Goal: Task Accomplishment & Management: Manage account settings

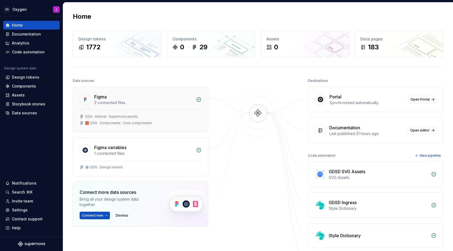
click at [143, 121] on div "🧱 ODS ⸱ Components ⸱ Core components" at bounding box center [118, 123] width 67 height 4
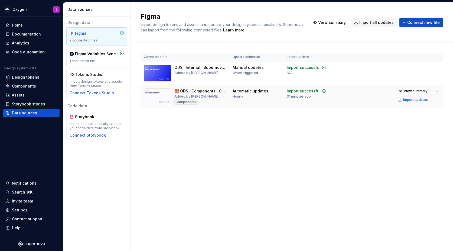
click at [368, 101] on td at bounding box center [364, 97] width 48 height 24
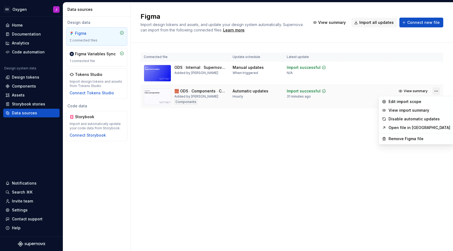
click at [436, 90] on html "GD Oxygen J Home Documentation Analytics Code automation Design system data Des…" at bounding box center [226, 125] width 453 height 251
click at [326, 111] on html "GD Oxygen J Home Documentation Analytics Code automation Design system data Des…" at bounding box center [226, 125] width 453 height 251
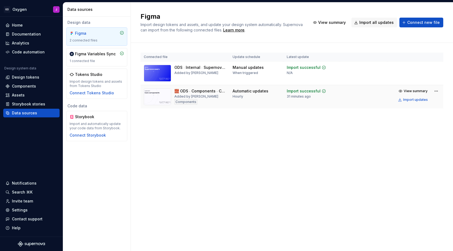
click at [313, 95] on div "Import successful 31 minutes ago" at bounding box center [306, 93] width 39 height 10
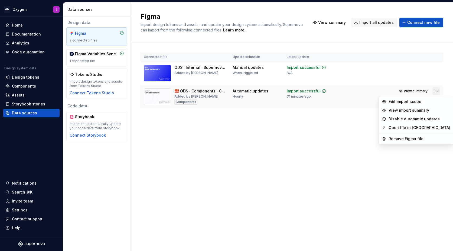
click at [436, 93] on html "GD Oxygen J Home Documentation Analytics Code automation Design system data Des…" at bounding box center [226, 125] width 453 height 251
click at [403, 137] on div "Remove Figma file" at bounding box center [419, 138] width 62 height 5
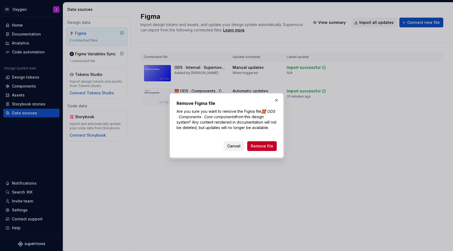
click at [235, 146] on span "Cancel" at bounding box center [233, 145] width 13 height 5
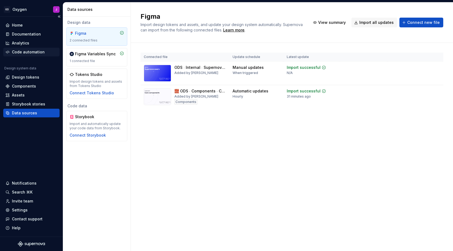
click at [27, 51] on div "Code automation" at bounding box center [28, 51] width 33 height 5
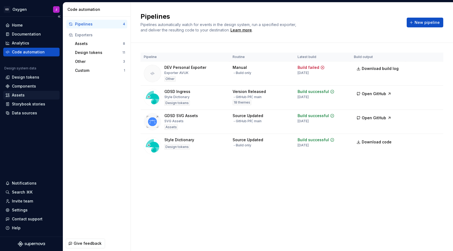
click at [22, 95] on div "Assets" at bounding box center [18, 94] width 13 height 5
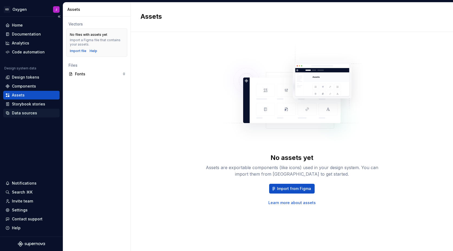
click at [24, 110] on div "Data sources" at bounding box center [31, 112] width 56 height 9
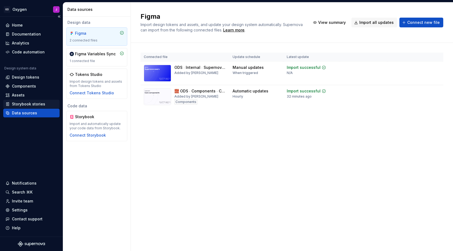
click at [28, 102] on div "Storybook stories" at bounding box center [28, 103] width 33 height 5
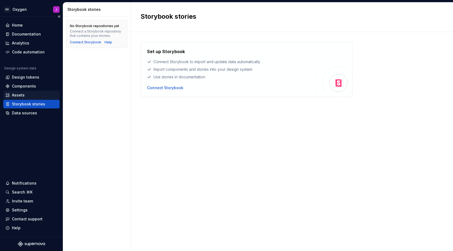
click at [24, 93] on div "Assets" at bounding box center [18, 94] width 13 height 5
click at [29, 78] on div "Design tokens" at bounding box center [25, 76] width 27 height 5
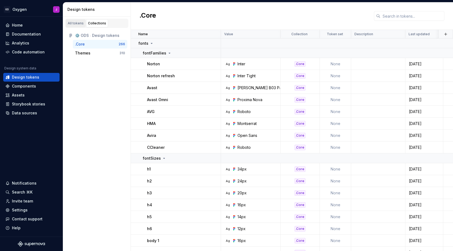
click at [77, 22] on div "All tokens" at bounding box center [76, 23] width 16 height 4
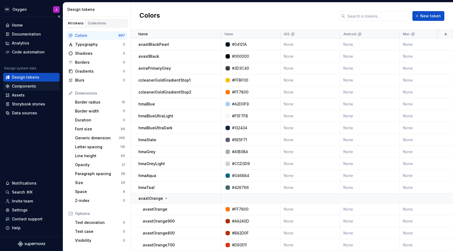
click at [25, 84] on div "Components" at bounding box center [24, 85] width 24 height 5
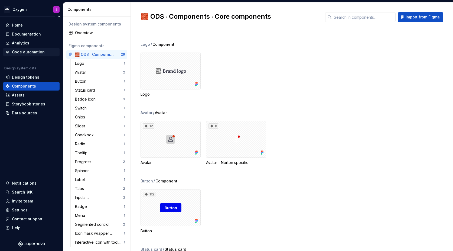
click at [33, 54] on div "Code automation" at bounding box center [28, 51] width 33 height 5
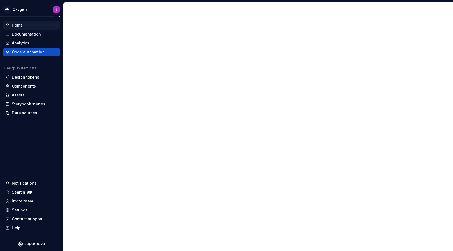
click at [19, 27] on div "Home" at bounding box center [17, 24] width 11 height 5
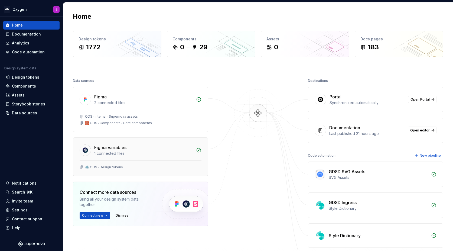
click at [180, 147] on div "Figma variables" at bounding box center [143, 147] width 98 height 6
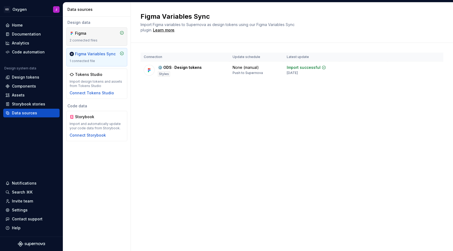
click at [106, 36] on div "Figma" at bounding box center [97, 33] width 54 height 5
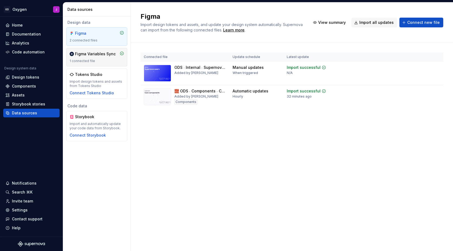
click at [104, 54] on div "Figma Variables Sync" at bounding box center [95, 53] width 41 height 5
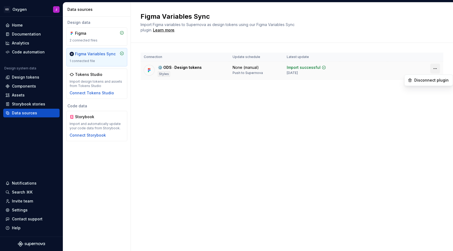
click at [434, 68] on html "GD Oxygen J Home Documentation Analytics Code automation Design system data Des…" at bounding box center [226, 125] width 453 height 251
click at [430, 79] on div "Disconnect plugin" at bounding box center [431, 79] width 35 height 5
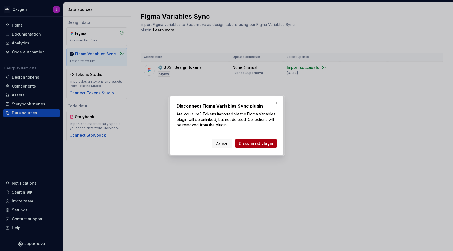
click at [264, 144] on span "Disconnect plugin" at bounding box center [256, 142] width 34 height 5
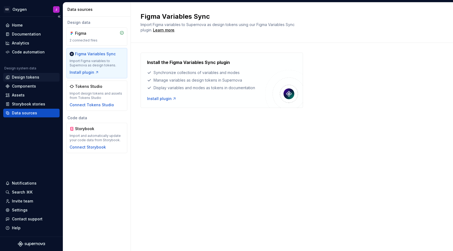
click at [37, 77] on div "Design tokens" at bounding box center [25, 76] width 27 height 5
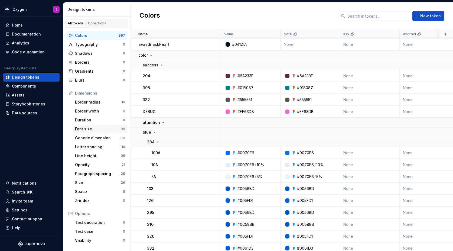
click at [88, 126] on div "Font size" at bounding box center [98, 128] width 46 height 5
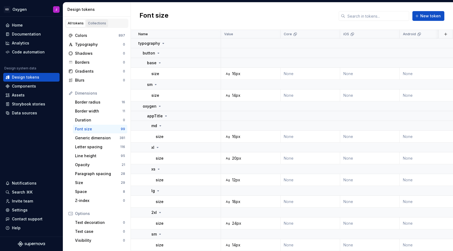
click at [101, 23] on div "Collections" at bounding box center [97, 23] width 18 height 4
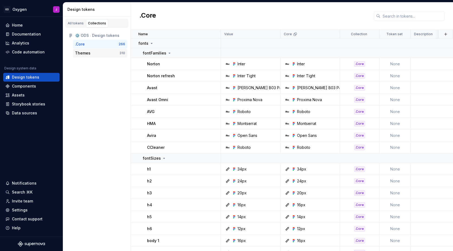
click at [92, 52] on div "Themes" at bounding box center [97, 52] width 44 height 5
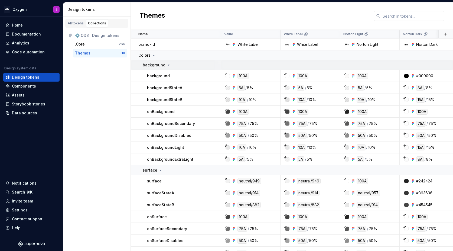
click at [167, 64] on icon at bounding box center [168, 65] width 4 height 4
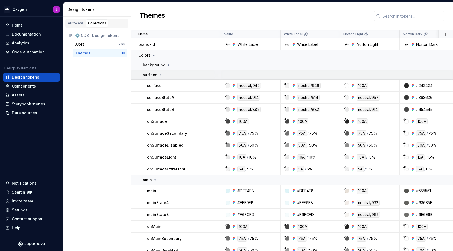
click at [160, 75] on icon at bounding box center [160, 75] width 4 height 4
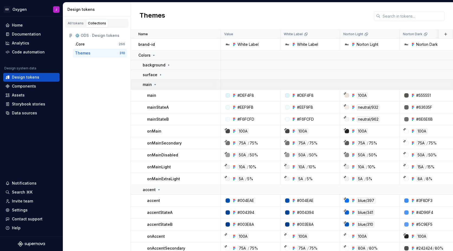
click at [155, 85] on icon at bounding box center [155, 84] width 4 height 4
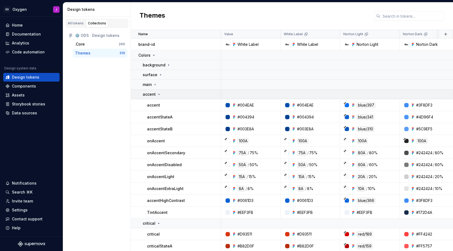
click at [158, 93] on icon at bounding box center [159, 94] width 4 height 4
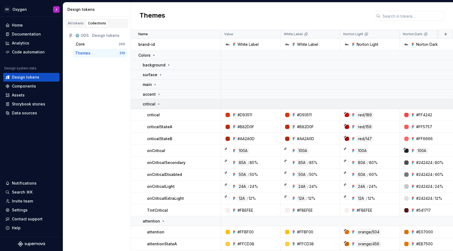
click at [159, 102] on icon at bounding box center [158, 104] width 4 height 4
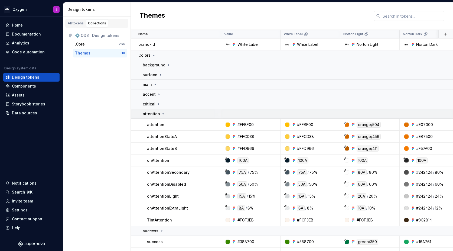
click at [161, 114] on icon at bounding box center [163, 113] width 4 height 4
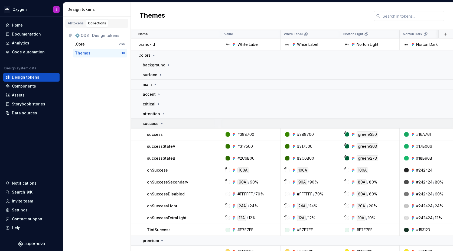
click at [162, 123] on icon at bounding box center [161, 123] width 4 height 4
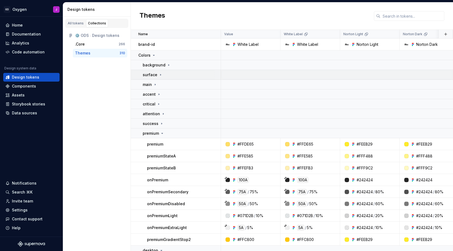
scroll to position [37, 0]
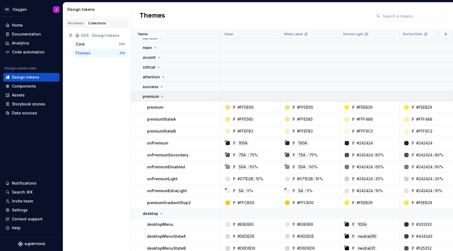
click at [163, 95] on icon at bounding box center [162, 96] width 4 height 4
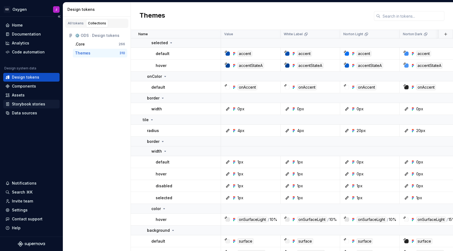
scroll to position [1735, 0]
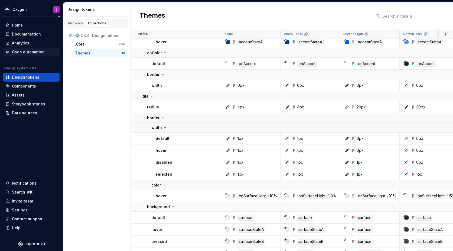
click at [31, 51] on div "Code automation" at bounding box center [28, 51] width 33 height 5
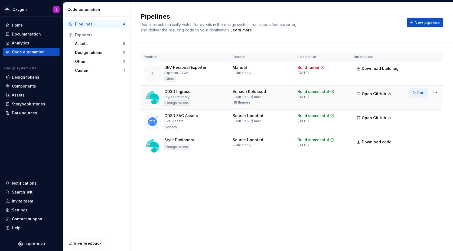
click at [420, 92] on span "Run" at bounding box center [420, 92] width 7 height 5
click at [84, 43] on div "Assets" at bounding box center [99, 43] width 48 height 5
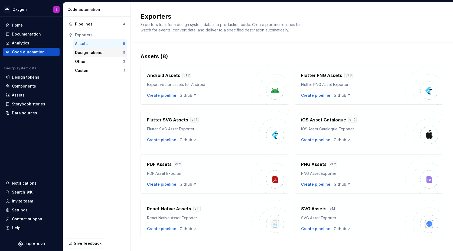
click at [85, 55] on div "Design tokens" at bounding box center [98, 52] width 47 height 5
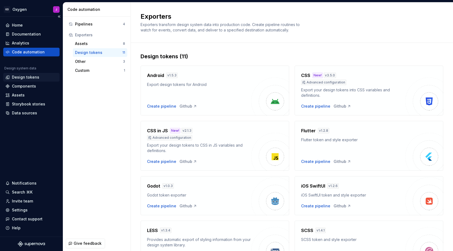
click at [27, 77] on div "Design tokens" at bounding box center [25, 76] width 27 height 5
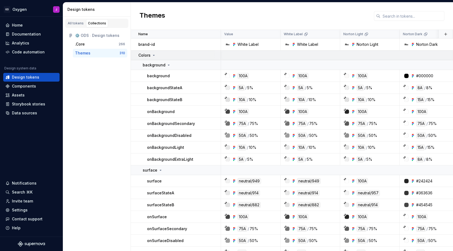
click at [152, 55] on icon at bounding box center [154, 55] width 4 height 4
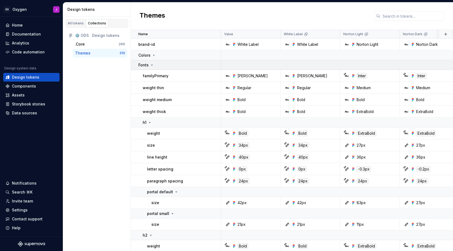
click at [151, 64] on icon at bounding box center [152, 65] width 4 height 4
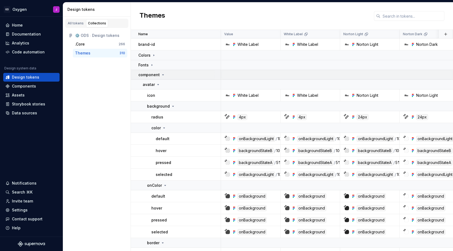
click at [162, 76] on icon at bounding box center [163, 75] width 4 height 4
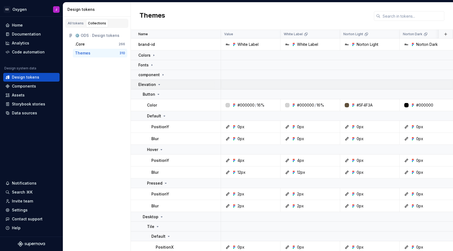
click at [159, 84] on icon at bounding box center [159, 84] width 1 height 1
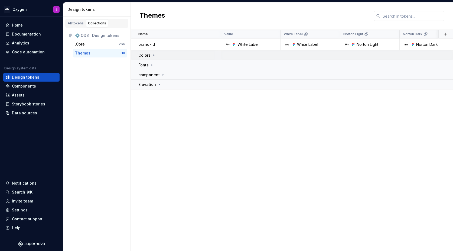
click at [154, 55] on icon at bounding box center [153, 54] width 1 height 1
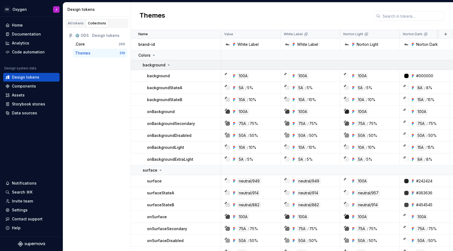
click at [168, 65] on icon at bounding box center [168, 65] width 1 height 1
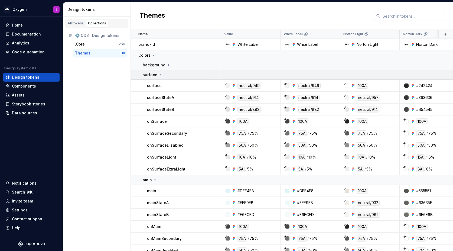
click at [160, 75] on icon at bounding box center [160, 74] width 1 height 1
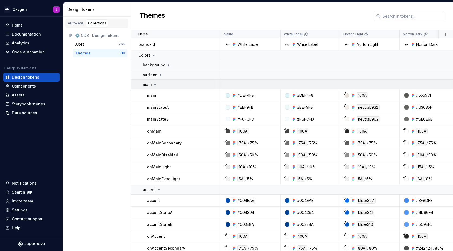
click at [156, 85] on icon at bounding box center [155, 84] width 4 height 4
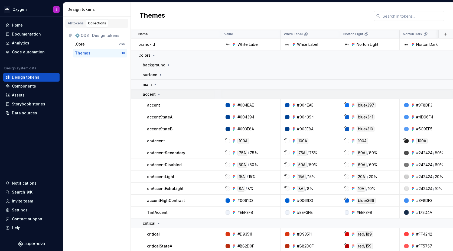
click at [158, 95] on icon at bounding box center [159, 94] width 4 height 4
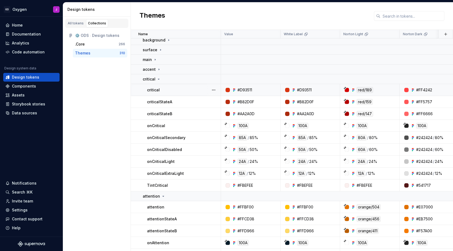
scroll to position [25, 0]
click at [158, 81] on div "critical" at bounding box center [152, 78] width 18 height 5
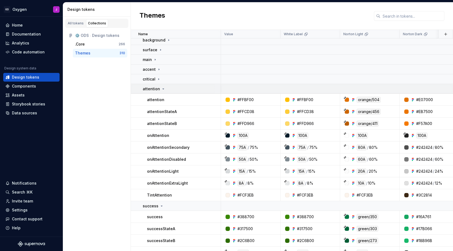
click at [163, 89] on icon at bounding box center [163, 89] width 4 height 4
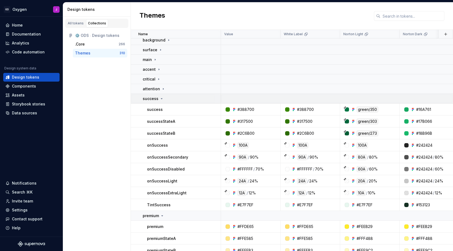
click at [162, 99] on icon at bounding box center [161, 98] width 4 height 4
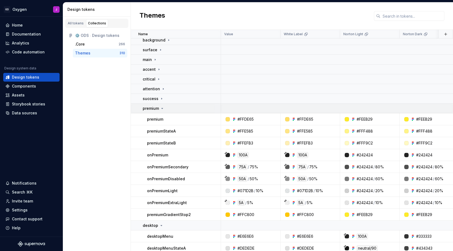
click at [163, 108] on icon at bounding box center [162, 108] width 4 height 4
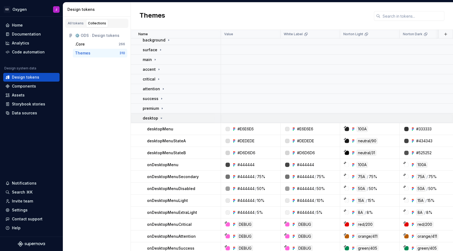
click at [162, 119] on icon at bounding box center [161, 118] width 4 height 4
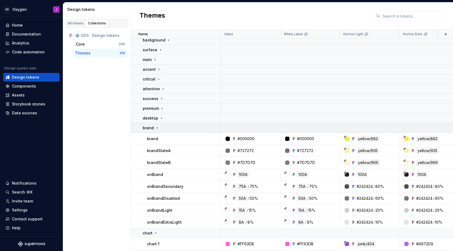
click at [157, 127] on icon at bounding box center [157, 128] width 4 height 4
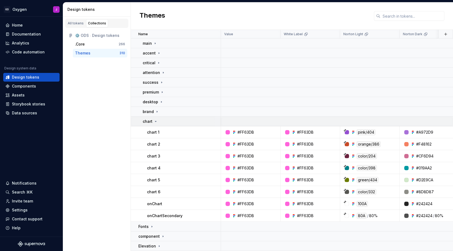
scroll to position [41, 0]
click at [156, 120] on icon at bounding box center [155, 121] width 4 height 4
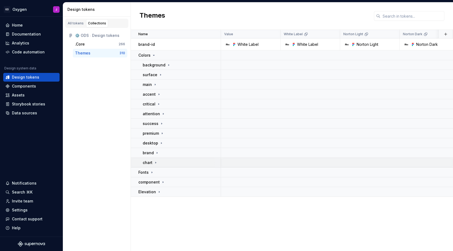
scroll to position [0, 0]
click at [163, 182] on icon at bounding box center [163, 181] width 1 height 1
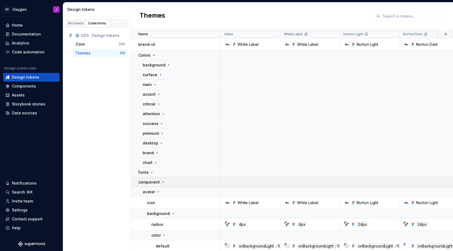
click at [162, 182] on icon at bounding box center [162, 182] width 1 height 1
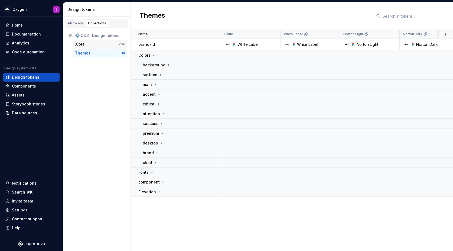
click at [104, 44] on div ".Core" at bounding box center [97, 43] width 44 height 5
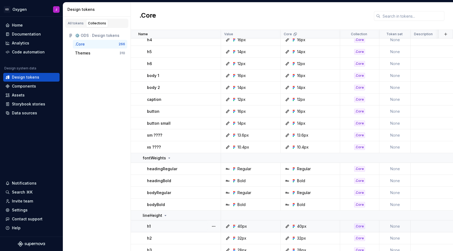
scroll to position [92, 0]
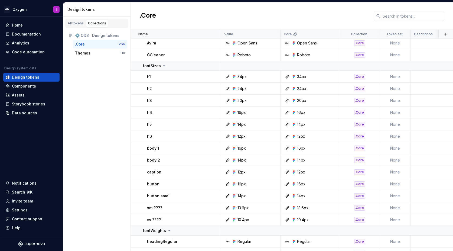
click at [81, 42] on div ".Core" at bounding box center [80, 43] width 10 height 5
click at [94, 51] on div "Themes" at bounding box center [97, 52] width 44 height 5
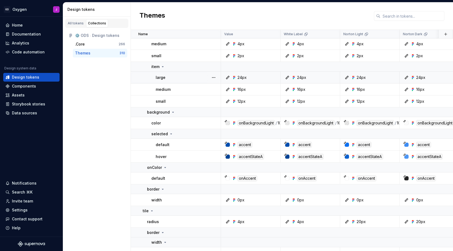
scroll to position [2458, 0]
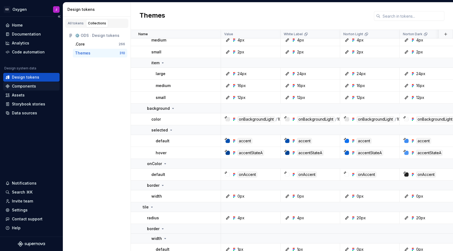
click at [24, 86] on div "Components" at bounding box center [24, 85] width 24 height 5
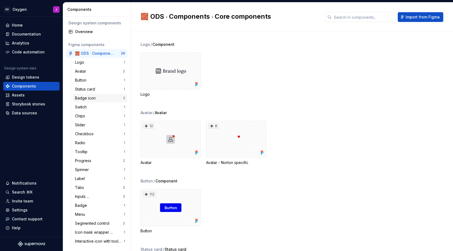
scroll to position [1, 0]
click at [28, 77] on div "Design tokens" at bounding box center [25, 76] width 27 height 5
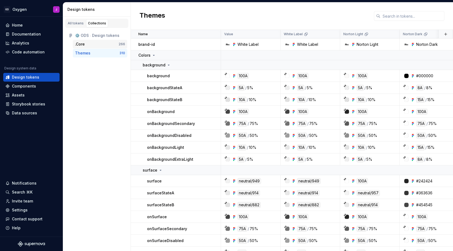
click at [103, 44] on div ".Core" at bounding box center [97, 43] width 44 height 5
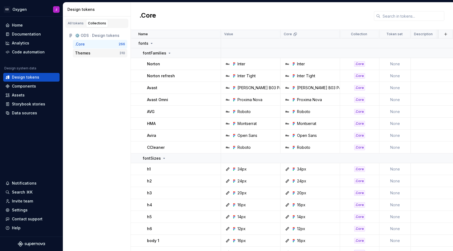
click at [105, 52] on div "Themes" at bounding box center [97, 52] width 44 height 5
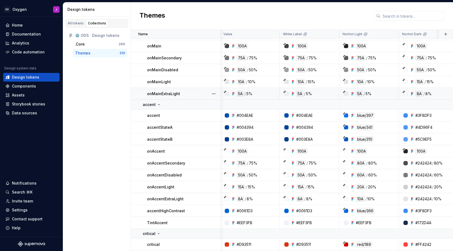
scroll to position [282, 1]
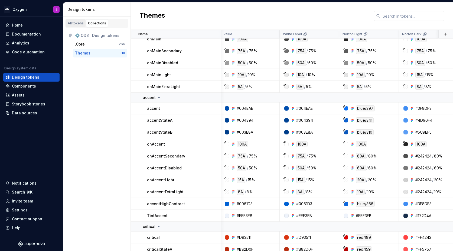
click at [79, 23] on div "All tokens" at bounding box center [76, 23] width 16 height 4
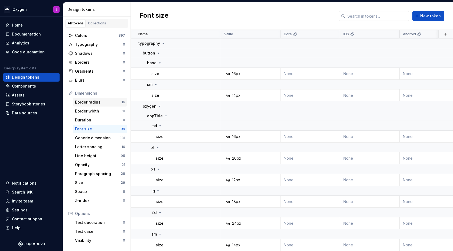
click at [105, 102] on div "Border radius" at bounding box center [98, 101] width 47 height 5
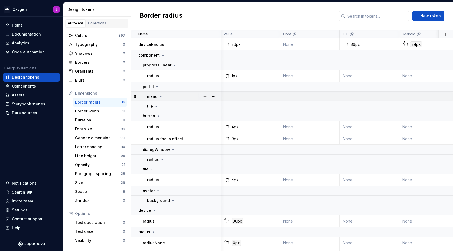
scroll to position [0, 1]
click at [212, 44] on button "button" at bounding box center [214, 45] width 8 height 8
click at [224, 54] on div "Open detail" at bounding box center [237, 54] width 35 height 5
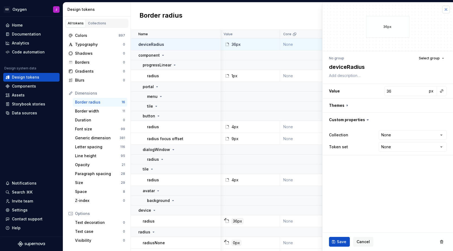
click at [445, 8] on button "button" at bounding box center [446, 10] width 8 height 8
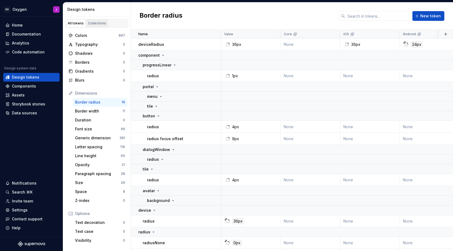
click at [93, 23] on div "Collections" at bounding box center [97, 23] width 18 height 4
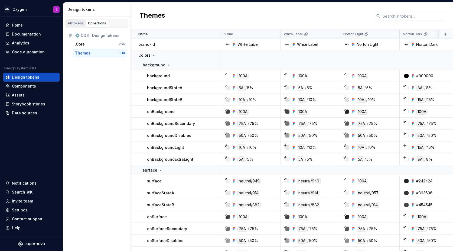
click at [75, 24] on div "All tokens" at bounding box center [76, 23] width 16 height 4
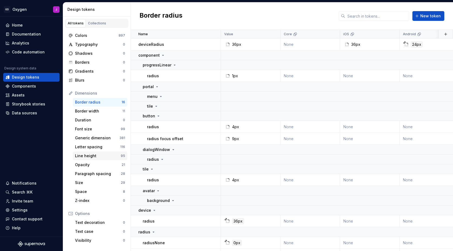
click at [96, 156] on div "Line height" at bounding box center [98, 155] width 46 height 5
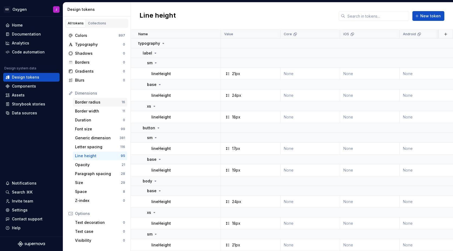
click at [85, 100] on div "Border radius" at bounding box center [98, 101] width 47 height 5
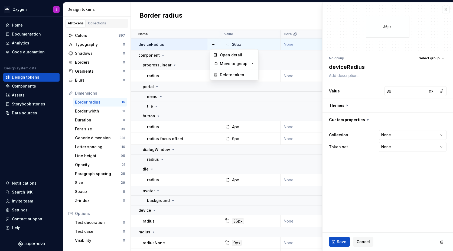
click at [215, 44] on button "button" at bounding box center [214, 45] width 8 height 8
click at [225, 17] on html "GD Oxygen J Home Documentation Analytics Code automation Design system data Des…" at bounding box center [226, 125] width 453 height 251
click at [221, 10] on div "Border radius New token" at bounding box center [292, 15] width 322 height 27
click at [163, 76] on div "radius" at bounding box center [183, 75] width 73 height 5
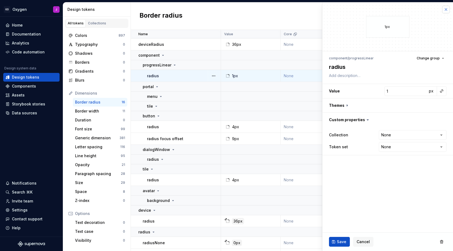
click at [444, 9] on button "button" at bounding box center [446, 10] width 8 height 8
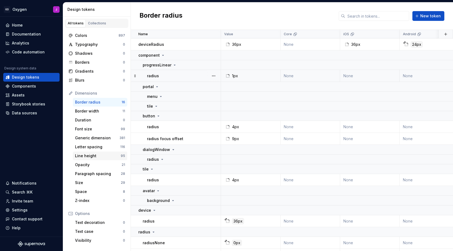
click at [90, 155] on div "Line height" at bounding box center [98, 155] width 46 height 5
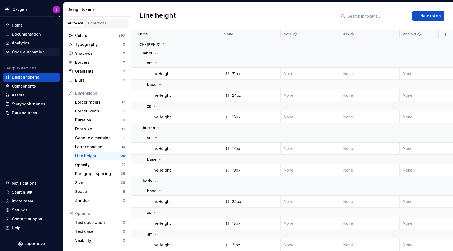
click at [26, 50] on div "Code automation" at bounding box center [28, 51] width 33 height 5
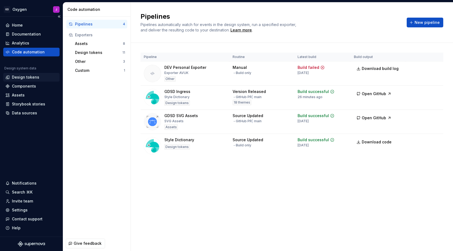
click at [32, 74] on div "Design tokens" at bounding box center [31, 77] width 56 height 9
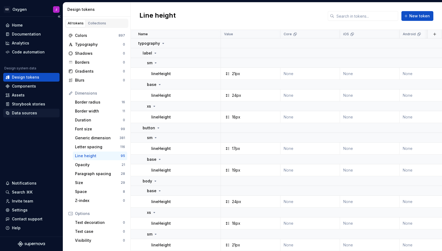
click at [26, 113] on div "Data sources" at bounding box center [24, 112] width 25 height 5
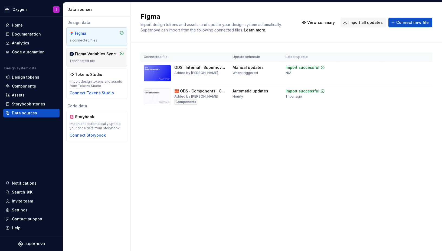
click at [105, 62] on div "1 connected file" at bounding box center [97, 61] width 54 height 4
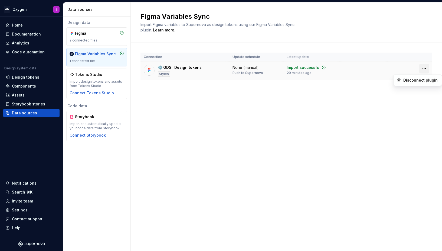
click at [423, 68] on html "GD Oxygen J Home Documentation Analytics Code automation Design system data Des…" at bounding box center [221, 125] width 442 height 251
click at [409, 80] on div "Disconnect plugin" at bounding box center [420, 79] width 35 height 5
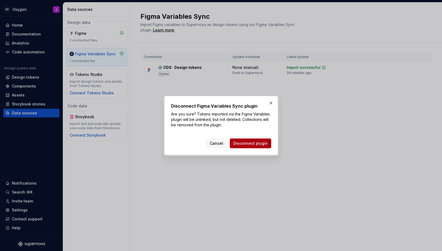
click at [269, 143] on button "Disconnect plugin" at bounding box center [250, 143] width 41 height 10
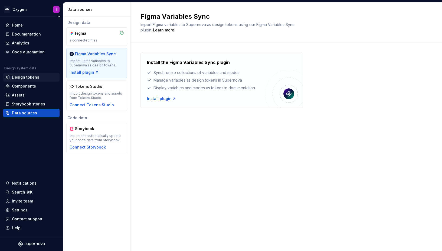
click at [30, 77] on div "Design tokens" at bounding box center [25, 76] width 27 height 5
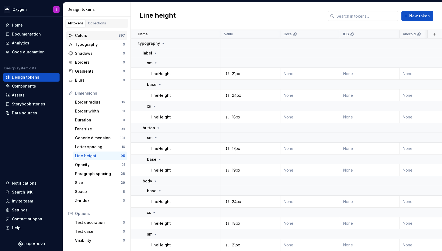
click at [102, 36] on div "Colors" at bounding box center [97, 35] width 44 height 5
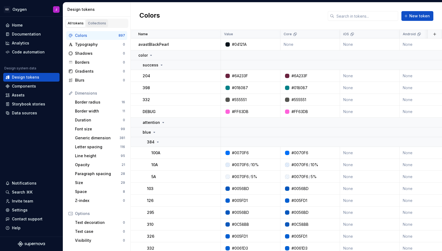
click at [97, 22] on div "Collections" at bounding box center [97, 23] width 18 height 4
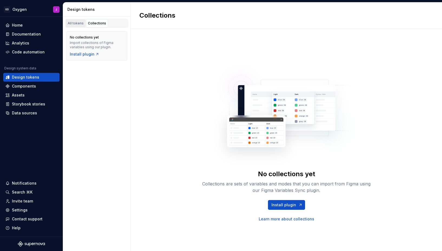
click at [83, 22] on link "All tokens" at bounding box center [76, 23] width 20 height 8
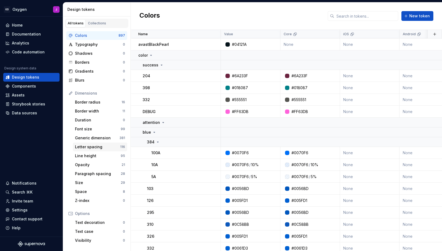
click at [92, 146] on div "Letter spacing" at bounding box center [97, 146] width 45 height 5
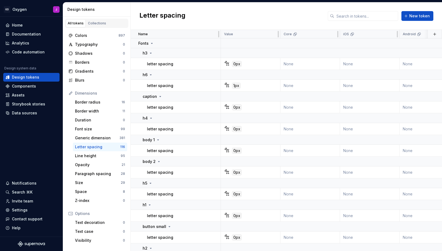
click at [211, 33] on div "Name" at bounding box center [177, 34] width 79 height 4
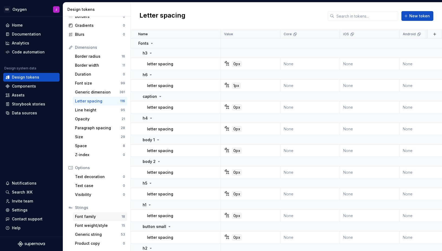
scroll to position [46, 0]
click at [95, 235] on div "Generic string" at bounding box center [98, 233] width 46 height 5
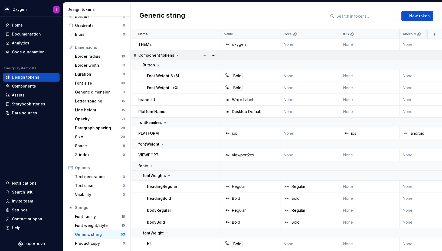
click at [177, 55] on icon at bounding box center [177, 55] width 1 height 1
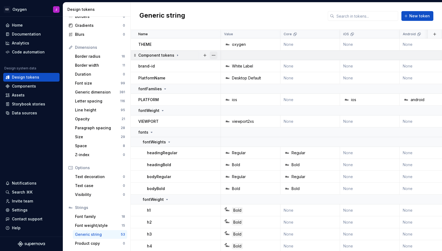
click at [214, 54] on button "button" at bounding box center [214, 55] width 8 height 8
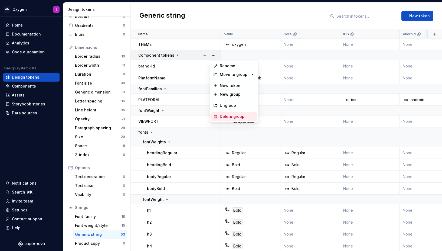
click at [230, 117] on div "Delete group" at bounding box center [237, 116] width 35 height 5
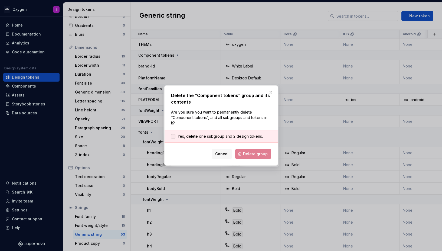
click at [231, 136] on span "Yes, delete one subgroup and 2 design tokens." at bounding box center [219, 135] width 85 height 5
click at [256, 154] on span "Delete group" at bounding box center [255, 153] width 25 height 5
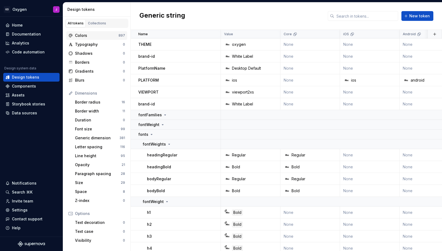
click at [88, 38] on div "Colors" at bounding box center [97, 35] width 44 height 5
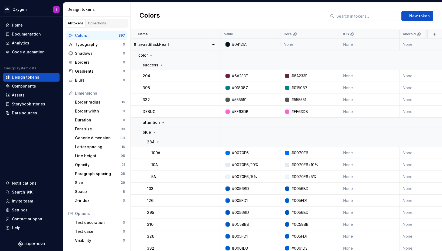
click at [162, 42] on p "avastBlackPearl" at bounding box center [153, 44] width 31 height 5
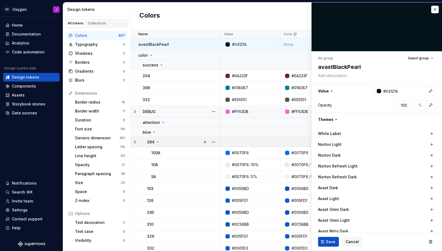
scroll to position [11, 0]
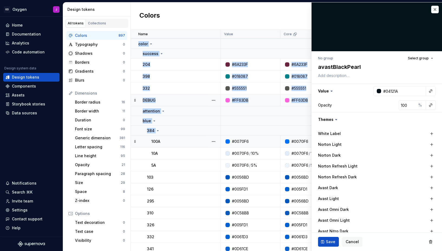
click at [180, 137] on td "100A" at bounding box center [176, 141] width 90 height 12
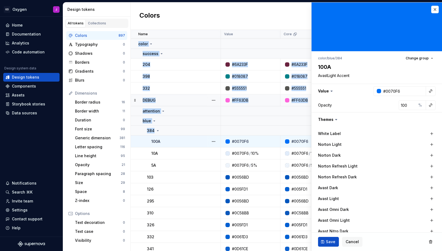
click at [179, 146] on td "100A" at bounding box center [176, 141] width 90 height 12
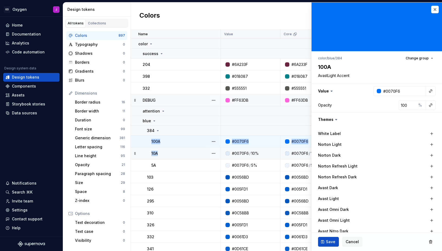
click at [174, 154] on div "10A" at bounding box center [185, 152] width 69 height 5
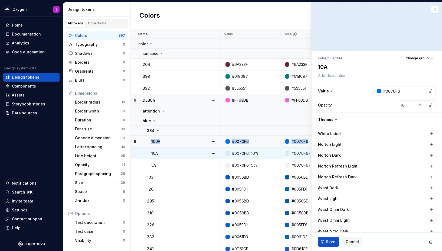
click at [175, 168] on td "5A" at bounding box center [176, 165] width 90 height 12
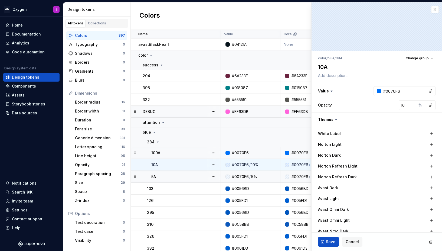
scroll to position [-2, 0]
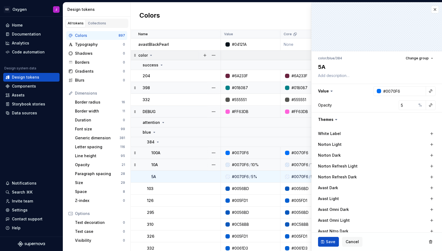
click at [150, 57] on icon at bounding box center [151, 55] width 4 height 4
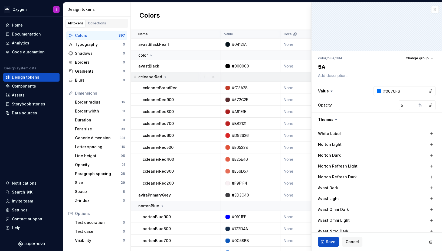
click at [165, 77] on icon at bounding box center [165, 77] width 1 height 1
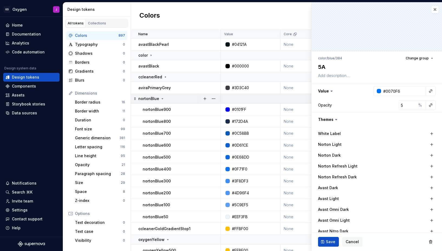
click at [162, 99] on icon at bounding box center [162, 98] width 4 height 4
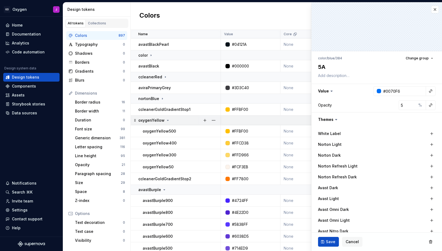
click at [167, 121] on icon at bounding box center [168, 120] width 4 height 4
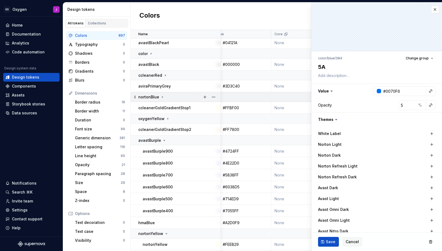
scroll to position [76, 9]
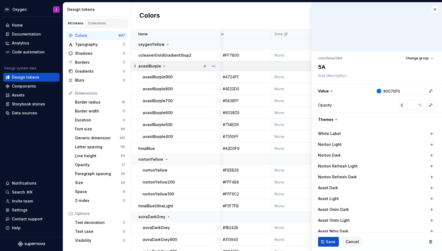
click at [164, 67] on icon at bounding box center [164, 66] width 4 height 4
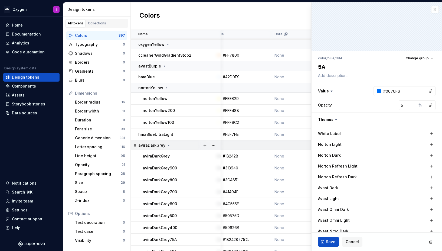
click at [168, 144] on icon at bounding box center [168, 145] width 4 height 4
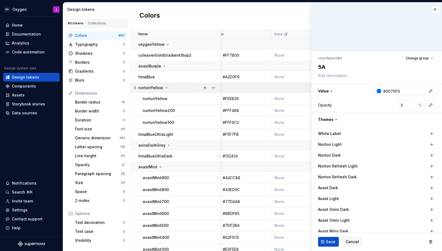
click at [166, 90] on icon at bounding box center [166, 87] width 4 height 4
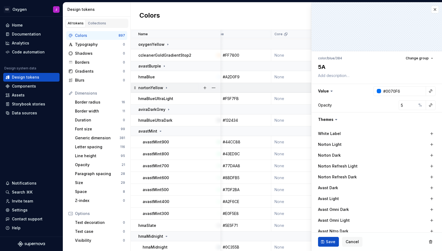
scroll to position [130, 9]
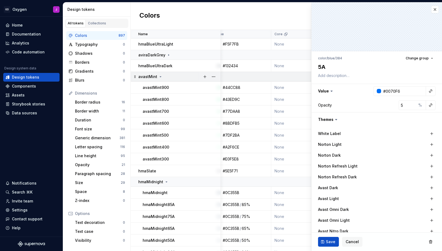
click at [160, 76] on icon at bounding box center [160, 76] width 4 height 4
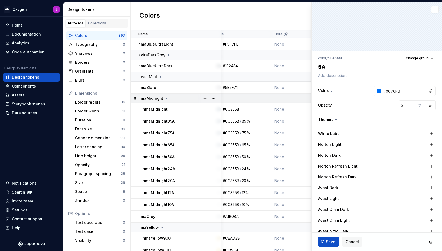
click at [165, 99] on icon at bounding box center [166, 98] width 4 height 4
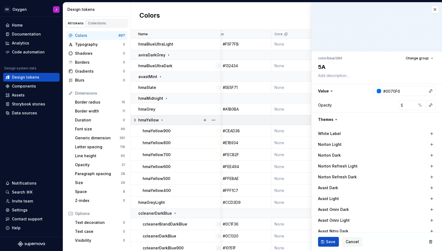
click at [160, 121] on icon at bounding box center [162, 120] width 4 height 4
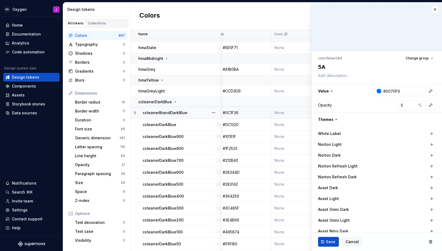
scroll to position [170, 9]
click at [173, 103] on icon at bounding box center [175, 102] width 4 height 4
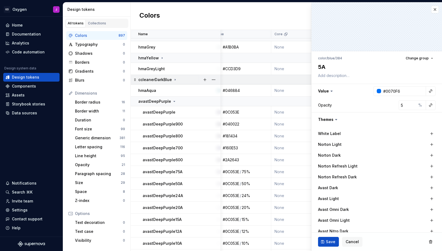
scroll to position [213, 9]
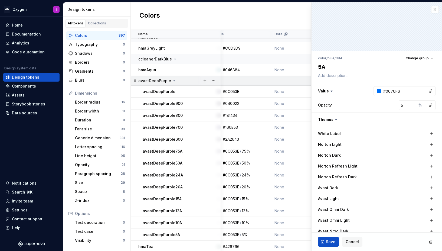
click at [172, 83] on icon at bounding box center [174, 80] width 4 height 4
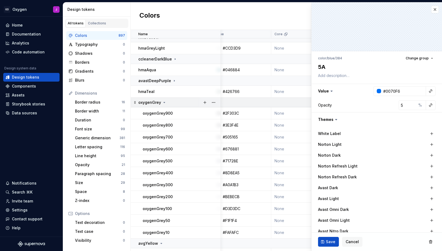
click at [163, 104] on icon at bounding box center [164, 102] width 4 height 4
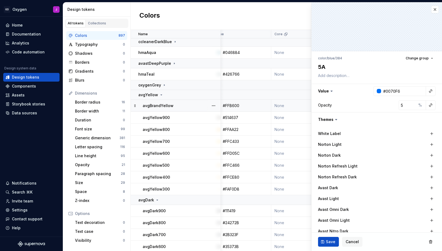
scroll to position [230, 9]
click at [161, 95] on icon at bounding box center [161, 94] width 1 height 1
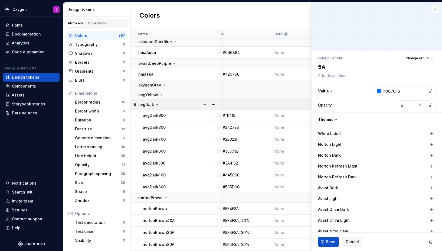
click at [157, 104] on icon at bounding box center [157, 104] width 1 height 1
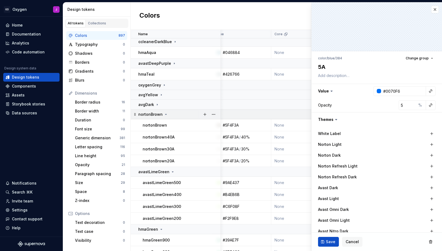
click at [166, 114] on icon at bounding box center [166, 114] width 4 height 4
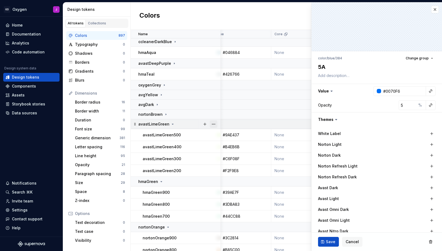
click at [215, 124] on button "button" at bounding box center [214, 124] width 8 height 8
click at [238, 183] on div "Delete group" at bounding box center [237, 184] width 35 height 5
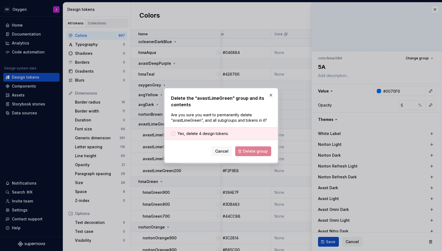
click at [220, 133] on span "Yes, delete 4 design tokens." at bounding box center [202, 133] width 51 height 5
click at [246, 150] on span "Delete group" at bounding box center [255, 150] width 25 height 5
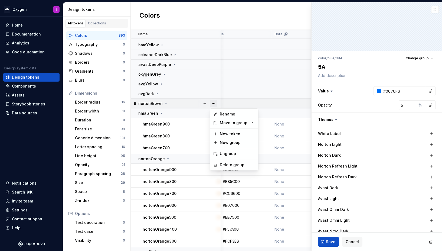
click at [215, 102] on button "button" at bounding box center [214, 104] width 8 height 8
click at [242, 165] on div "Delete group" at bounding box center [237, 164] width 35 height 5
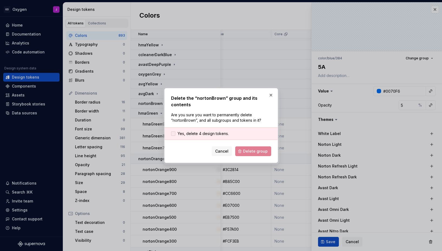
click at [221, 133] on span "Yes, delete 4 design tokens." at bounding box center [202, 133] width 51 height 5
click at [250, 149] on span "Delete group" at bounding box center [255, 150] width 25 height 5
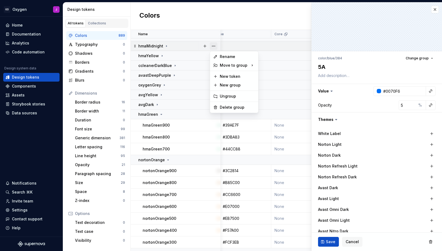
click at [213, 47] on button "button" at bounding box center [214, 46] width 8 height 8
click at [229, 106] on div "Delete group" at bounding box center [237, 106] width 35 height 5
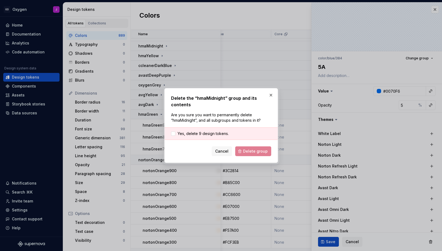
click at [219, 130] on div "Yes, delete 9 design tokens." at bounding box center [220, 133] width 113 height 12
click at [218, 132] on span "Yes, delete 9 design tokens." at bounding box center [202, 133] width 51 height 5
click at [242, 147] on button "Delete group" at bounding box center [253, 151] width 36 height 10
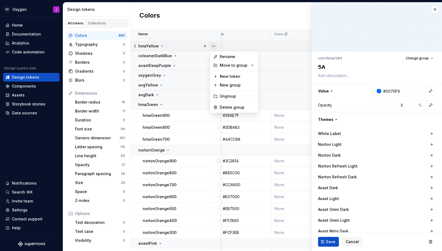
click at [213, 45] on button "button" at bounding box center [214, 46] width 8 height 8
click at [227, 107] on div "Delete group" at bounding box center [237, 106] width 35 height 5
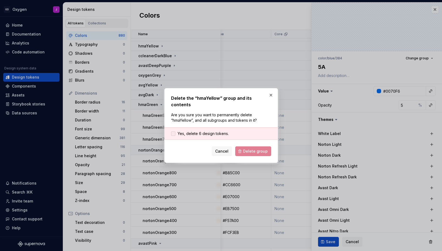
click at [214, 131] on span "Yes, delete 6 design tokens." at bounding box center [202, 133] width 51 height 5
click at [248, 148] on span "Delete group" at bounding box center [255, 150] width 25 height 5
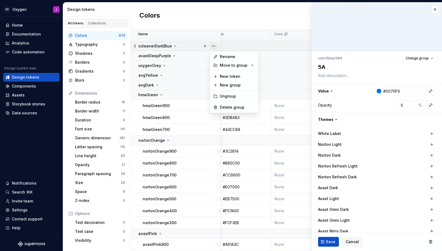
click at [214, 43] on button "button" at bounding box center [214, 46] width 8 height 8
click at [234, 104] on div "Delete group" at bounding box center [234, 107] width 46 height 9
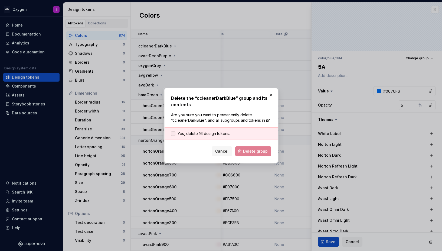
click at [224, 133] on span "Yes, delete 16 design tokens." at bounding box center [203, 133] width 52 height 5
click at [248, 151] on span "Delete group" at bounding box center [255, 150] width 25 height 5
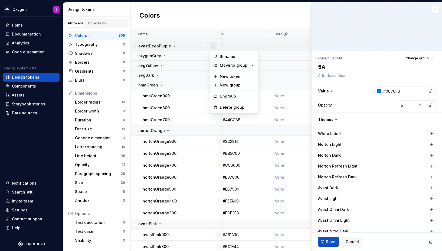
click at [213, 47] on button "button" at bounding box center [214, 46] width 8 height 8
click at [227, 105] on div "Delete group" at bounding box center [237, 106] width 35 height 5
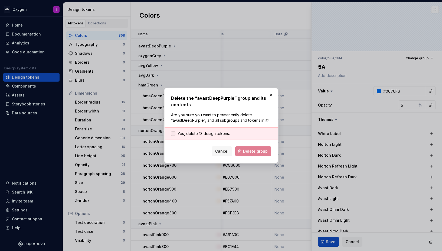
click at [211, 132] on span "Yes, delete 13 design tokens." at bounding box center [203, 133] width 52 height 5
click at [246, 148] on button "Delete group" at bounding box center [253, 151] width 36 height 10
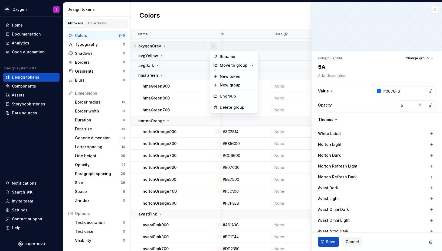
click at [213, 47] on button "button" at bounding box center [214, 46] width 8 height 8
click at [224, 107] on div "Delete group" at bounding box center [237, 106] width 35 height 5
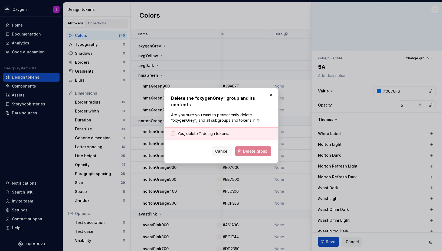
click at [214, 132] on span "Yes, delete 11 design tokens." at bounding box center [202, 133] width 51 height 5
click at [247, 149] on span "Delete group" at bounding box center [255, 150] width 25 height 5
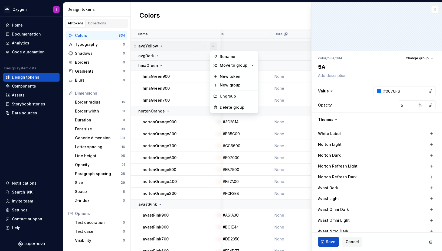
click at [213, 45] on button "button" at bounding box center [214, 46] width 8 height 8
click at [232, 106] on div "Delete group" at bounding box center [237, 106] width 35 height 5
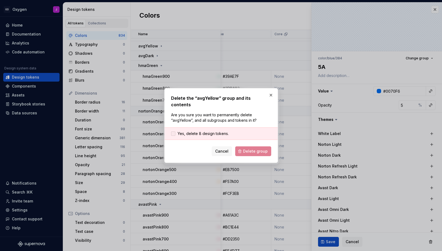
click at [226, 131] on span "Yes, delete 8 design tokens." at bounding box center [202, 133] width 51 height 5
click at [261, 153] on div "Delete the “avgYellow” group and its contents Are you sure you want to permanen…" at bounding box center [221, 125] width 114 height 75
click at [261, 149] on span "Delete group" at bounding box center [255, 150] width 25 height 5
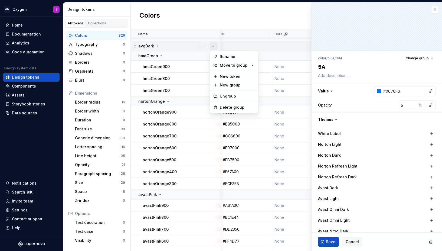
click at [213, 47] on button "button" at bounding box center [214, 46] width 8 height 8
click at [224, 104] on div "Delete group" at bounding box center [237, 106] width 35 height 5
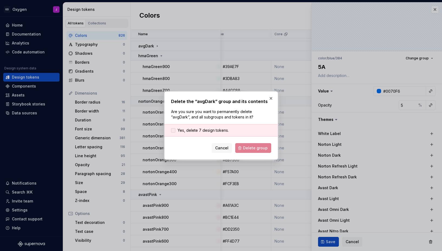
click at [213, 129] on span "Yes, delete 7 design tokens." at bounding box center [202, 129] width 51 height 5
click at [246, 144] on button "Delete group" at bounding box center [253, 148] width 36 height 10
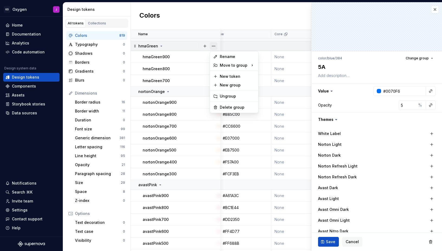
click at [213, 47] on button "button" at bounding box center [214, 46] width 8 height 8
click at [228, 106] on div "Delete group" at bounding box center [237, 106] width 35 height 5
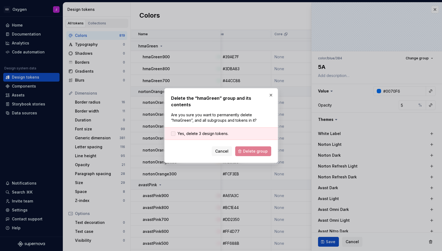
click at [217, 131] on span "Yes, delete 3 design tokens." at bounding box center [202, 133] width 51 height 5
click at [244, 142] on form "Yes, delete 3 design tokens. Cancel Delete group" at bounding box center [221, 141] width 100 height 29
click at [249, 148] on span "Delete group" at bounding box center [255, 150] width 25 height 5
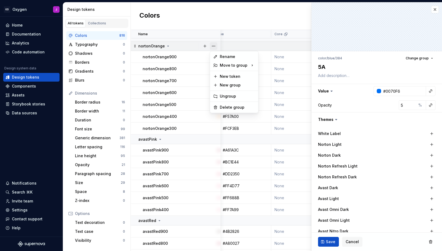
click at [213, 45] on button "button" at bounding box center [214, 46] width 8 height 8
click at [234, 107] on div "Delete group" at bounding box center [237, 106] width 35 height 5
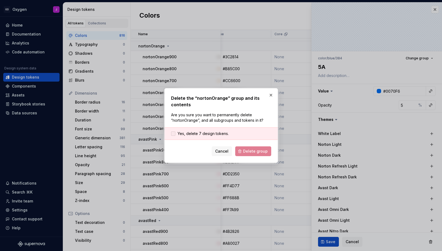
click at [218, 133] on span "Yes, delete 7 design tokens." at bounding box center [202, 133] width 51 height 5
click at [242, 151] on button "Delete group" at bounding box center [253, 151] width 36 height 10
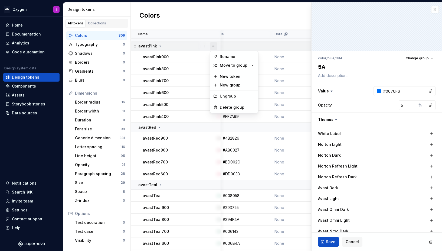
click at [213, 46] on button "button" at bounding box center [214, 46] width 8 height 8
click at [227, 108] on div "Delete group" at bounding box center [237, 106] width 35 height 5
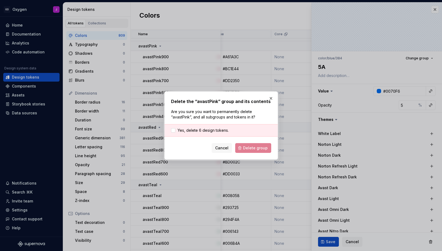
click at [215, 125] on div "Yes, delete 6 design tokens." at bounding box center [220, 130] width 113 height 12
click at [215, 128] on span "Yes, delete 6 design tokens." at bounding box center [202, 129] width 51 height 5
click at [245, 143] on button "Delete group" at bounding box center [253, 148] width 36 height 10
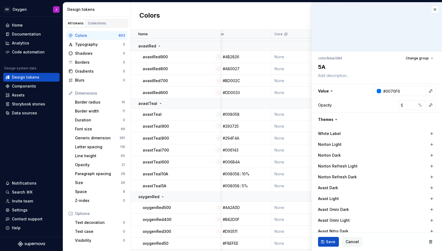
type textarea "*"
click at [435, 11] on button "button" at bounding box center [435, 10] width 8 height 8
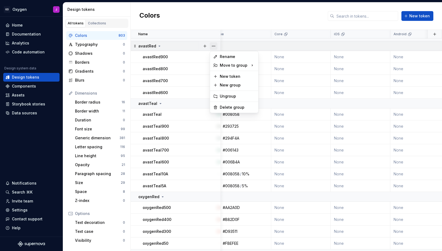
click at [211, 46] on button "button" at bounding box center [214, 46] width 8 height 8
click at [230, 108] on div "Delete group" at bounding box center [237, 106] width 35 height 5
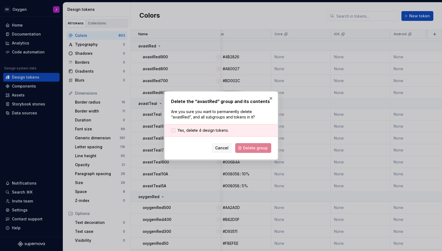
click at [222, 130] on span "Yes, delete 4 design tokens." at bounding box center [202, 129] width 51 height 5
click at [250, 146] on span "Delete group" at bounding box center [255, 147] width 25 height 5
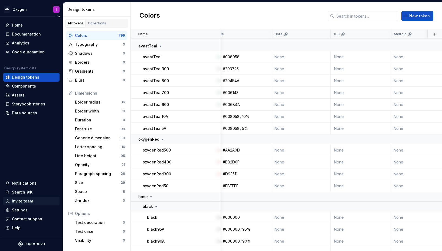
click at [26, 201] on div "Invite team" at bounding box center [22, 200] width 21 height 5
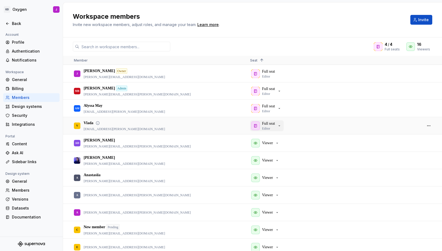
click at [281, 126] on icon "button" at bounding box center [279, 125] width 4 height 4
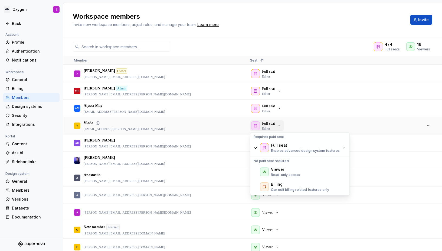
click at [281, 126] on icon "button" at bounding box center [279, 125] width 4 height 4
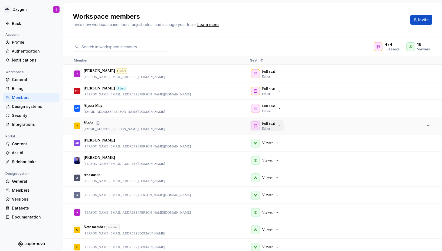
click at [281, 126] on icon "button" at bounding box center [279, 125] width 4 height 4
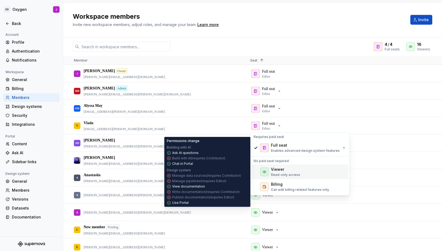
click at [279, 172] on div "Viewer" at bounding box center [277, 168] width 13 height 5
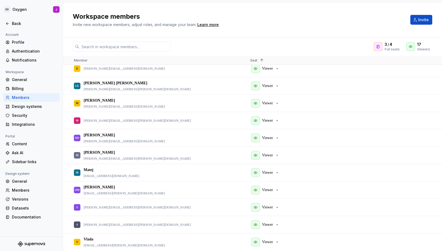
scroll to position [161, 0]
click at [278, 156] on icon "button" at bounding box center [277, 155] width 4 height 4
click at [236, 169] on div "M Matej matej.portes@gendigital.com" at bounding box center [157, 172] width 167 height 17
click at [278, 155] on icon "button" at bounding box center [277, 155] width 4 height 4
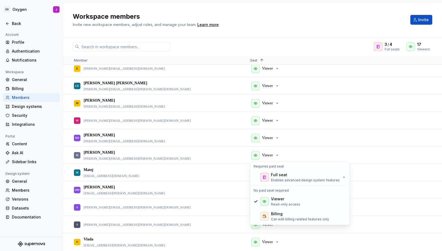
click at [65, 58] on div at bounding box center [66, 60] width 6 height 9
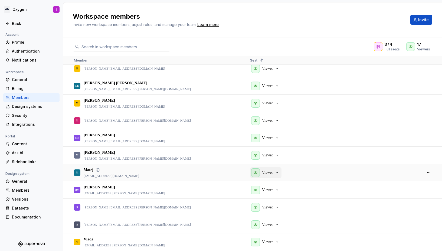
scroll to position [38, 0]
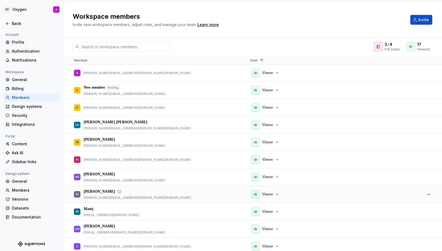
click at [117, 191] on div "Martin" at bounding box center [137, 191] width 107 height 5
click at [260, 194] on div "Viewer" at bounding box center [265, 194] width 28 height 9
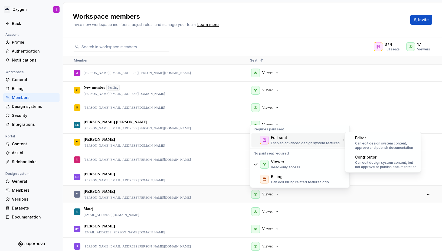
click at [279, 142] on p "Enables advanced design system features" at bounding box center [305, 143] width 69 height 4
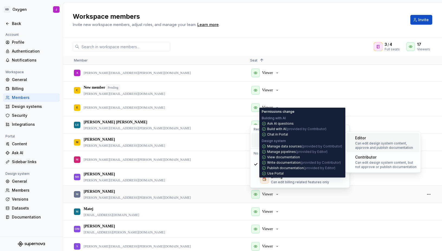
click at [361, 141] on p "Can edit design system content, approve and publish documentation" at bounding box center [386, 145] width 62 height 9
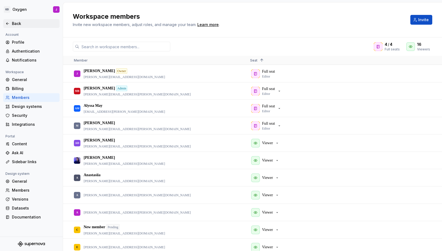
click at [16, 22] on div "Back" at bounding box center [34, 23] width 45 height 5
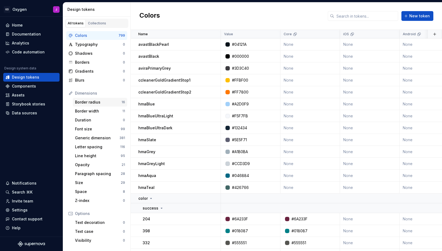
click at [94, 103] on div "Border radius" at bounding box center [98, 101] width 47 height 5
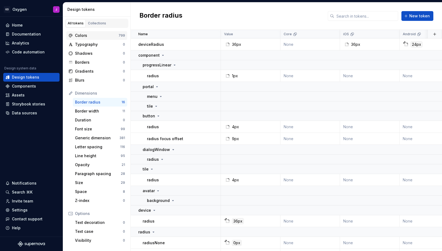
click at [90, 38] on div "Colors 799" at bounding box center [96, 35] width 61 height 9
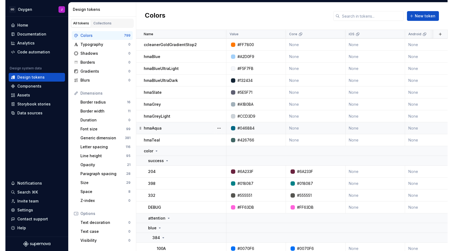
scroll to position [91, 0]
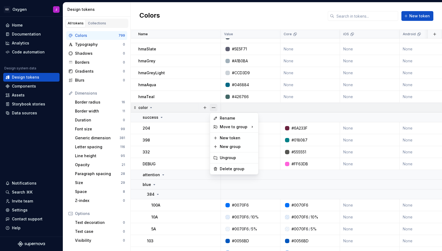
click at [215, 110] on button "button" at bounding box center [214, 108] width 8 height 8
click at [226, 169] on div "Delete group" at bounding box center [237, 168] width 35 height 5
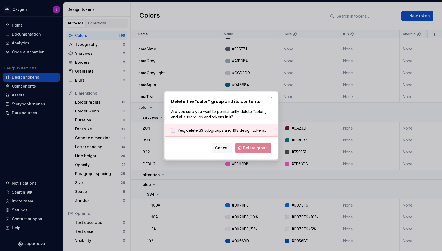
click at [204, 132] on span "Yes, delete 33 subgroups and 163 design tokens." at bounding box center [221, 129] width 88 height 5
click at [258, 147] on span "Delete group" at bounding box center [255, 147] width 25 height 5
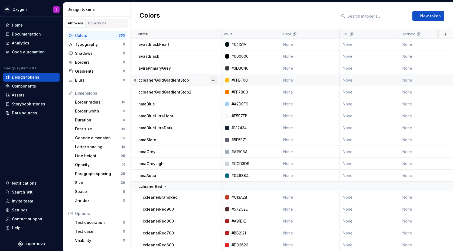
scroll to position [93, 1]
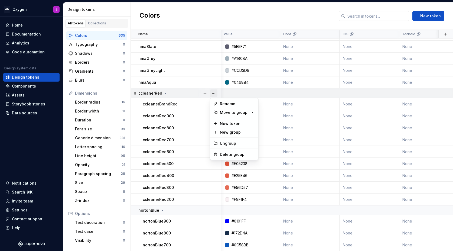
click at [214, 92] on button "button" at bounding box center [214, 93] width 8 height 8
click at [227, 154] on div "Delete group" at bounding box center [237, 154] width 35 height 5
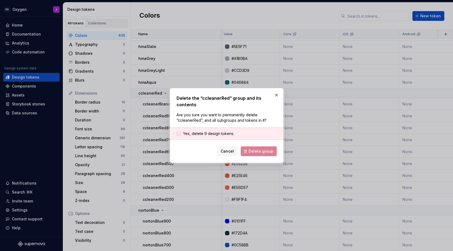
click at [226, 134] on span "Yes, delete 9 design tokens." at bounding box center [208, 133] width 51 height 5
click at [255, 151] on span "Delete group" at bounding box center [260, 150] width 25 height 5
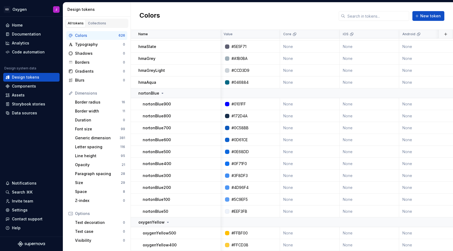
drag, startPoint x: 362, startPoint y: 2, endPoint x: 226, endPoint y: 18, distance: 137.1
click at [226, 18] on div "Colors New token" at bounding box center [292, 15] width 322 height 27
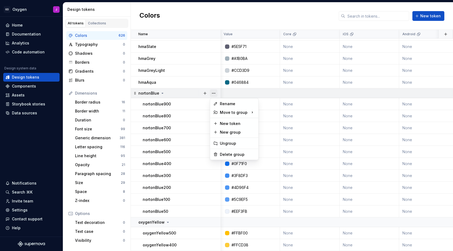
click at [214, 92] on button "button" at bounding box center [214, 93] width 8 height 8
click at [227, 157] on div "Delete group" at bounding box center [234, 154] width 46 height 9
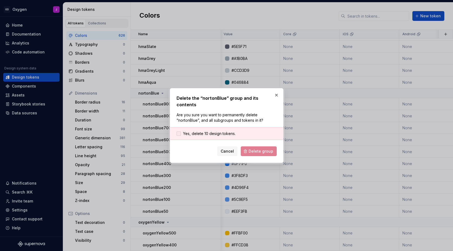
click at [228, 131] on span "Yes, delete 10 design tokens." at bounding box center [209, 133] width 52 height 5
click at [258, 148] on span "Delete group" at bounding box center [260, 150] width 25 height 5
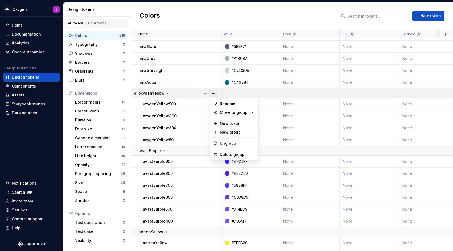
click at [215, 93] on button "button" at bounding box center [214, 93] width 8 height 8
click at [232, 153] on div "Delete group" at bounding box center [237, 154] width 35 height 5
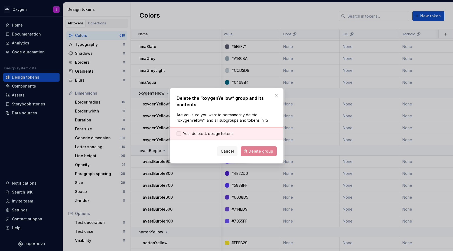
drag, startPoint x: 256, startPoint y: 148, endPoint x: 231, endPoint y: 135, distance: 27.8
click at [236, 139] on form "Yes, delete 4 design tokens. Cancel Delete group" at bounding box center [226, 141] width 100 height 29
click at [229, 133] on span "Yes, delete 4 design tokens." at bounding box center [208, 133] width 51 height 5
click at [255, 149] on span "Delete group" at bounding box center [260, 150] width 25 height 5
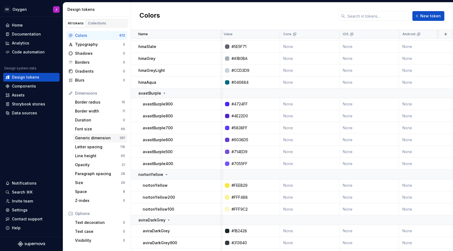
click at [97, 135] on div "Generic dimension 381" at bounding box center [100, 137] width 54 height 9
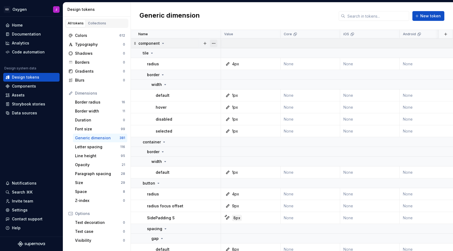
click at [215, 43] on button "button" at bounding box center [214, 44] width 8 height 8
click at [227, 106] on div "Delete group" at bounding box center [237, 104] width 35 height 5
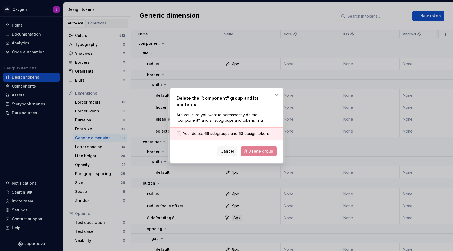
click at [233, 131] on span "Yes, delete 66 subgroups and 63 design tokens." at bounding box center [226, 133] width 87 height 5
click at [250, 146] on button "Delete group" at bounding box center [259, 151] width 36 height 10
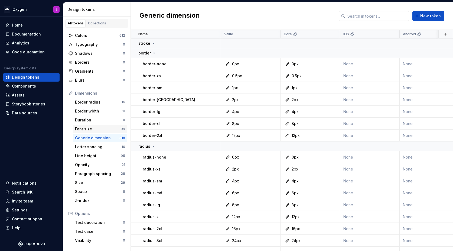
click at [110, 129] on div "Font size" at bounding box center [98, 128] width 46 height 5
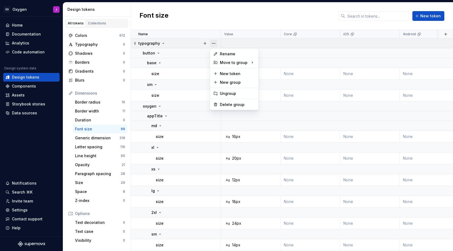
click at [215, 43] on button "button" at bounding box center [214, 44] width 8 height 8
click at [230, 104] on div "Delete group" at bounding box center [237, 104] width 35 height 5
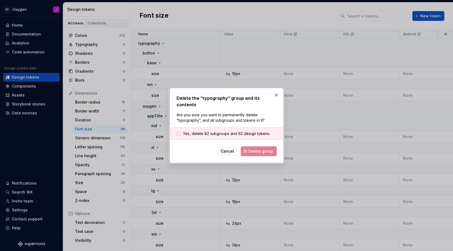
click at [212, 131] on span "Yes, delete 82 subgroups and 62 design tokens." at bounding box center [226, 133] width 87 height 5
click at [263, 148] on span "Delete group" at bounding box center [260, 150] width 25 height 5
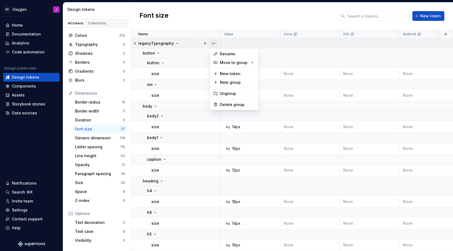
click at [216, 43] on button "button" at bounding box center [214, 44] width 8 height 8
click at [228, 106] on div "Delete group" at bounding box center [237, 104] width 35 height 5
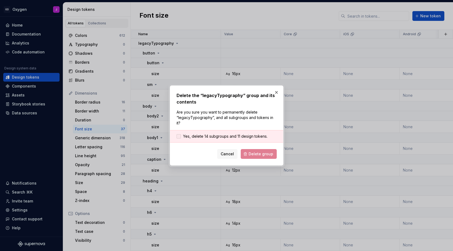
click at [239, 137] on span "Yes, delete 14 subgroups and 11 design tokens." at bounding box center [225, 135] width 84 height 5
click at [255, 151] on span "Delete group" at bounding box center [260, 153] width 25 height 5
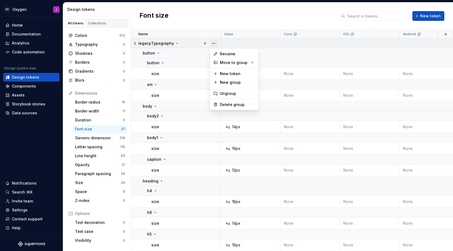
click at [215, 43] on button "button" at bounding box center [214, 44] width 8 height 8
click at [229, 103] on div "Delete group" at bounding box center [237, 104] width 35 height 5
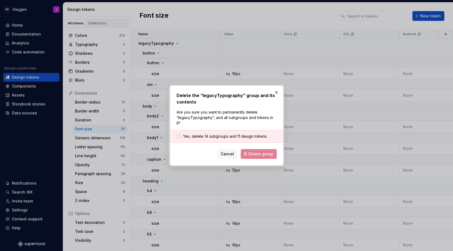
click at [245, 133] on span "Yes, delete 14 subgroups and 11 design tokens." at bounding box center [225, 135] width 84 height 5
click at [257, 153] on span "Delete group" at bounding box center [260, 153] width 25 height 5
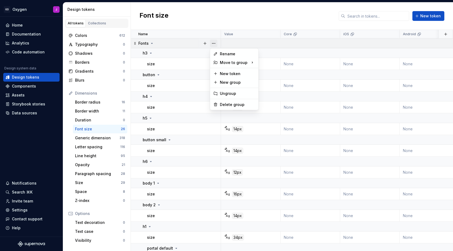
click at [215, 41] on button "button" at bounding box center [214, 44] width 8 height 8
click at [226, 104] on div "Delete group" at bounding box center [237, 104] width 35 height 5
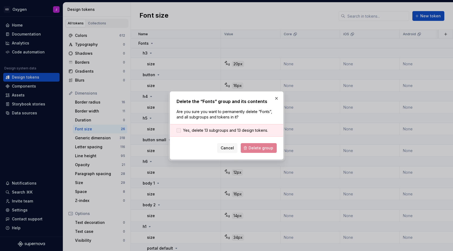
click at [234, 130] on span "Yes, delete 13 subgroups and 13 design tokens." at bounding box center [225, 129] width 85 height 5
click at [259, 151] on button "Delete group" at bounding box center [259, 148] width 36 height 10
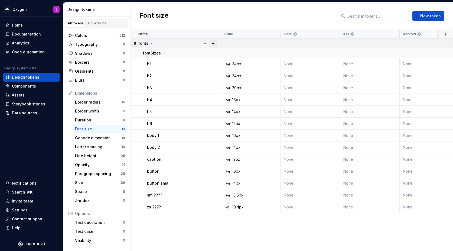
click at [215, 43] on button "button" at bounding box center [214, 44] width 8 height 8
click at [232, 103] on div "Delete group" at bounding box center [237, 104] width 35 height 5
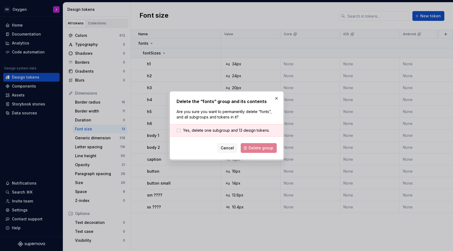
click at [239, 129] on span "Yes, delete one subgroup and 13 design tokens." at bounding box center [226, 129] width 87 height 5
click at [259, 147] on span "Delete group" at bounding box center [260, 147] width 25 height 5
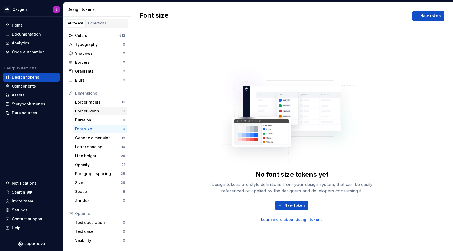
click at [112, 108] on div "Border width 11" at bounding box center [100, 111] width 54 height 9
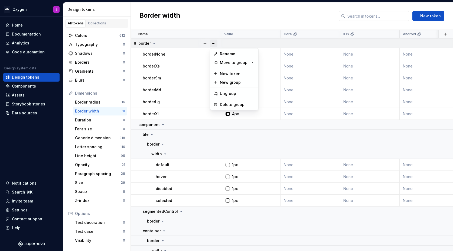
click at [215, 44] on button "button" at bounding box center [214, 44] width 8 height 8
click at [231, 104] on div "Delete group" at bounding box center [237, 104] width 35 height 5
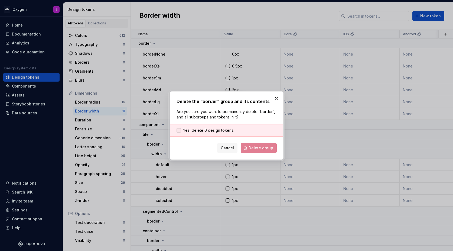
click at [222, 130] on span "Yes, delete 6 design tokens." at bounding box center [208, 129] width 51 height 5
click at [266, 146] on span "Delete group" at bounding box center [260, 147] width 25 height 5
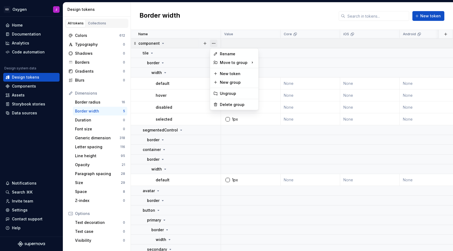
click at [213, 44] on button "button" at bounding box center [214, 44] width 8 height 8
click at [227, 105] on div "Delete group" at bounding box center [237, 104] width 35 height 5
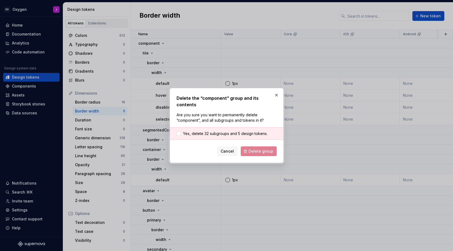
click at [244, 133] on div "Yes, delete 32 subgroups and 5 design tokens." at bounding box center [226, 133] width 113 height 12
click at [245, 131] on span "Yes, delete 32 subgroups and 5 design tokens." at bounding box center [225, 133] width 84 height 5
click at [258, 146] on button "Delete group" at bounding box center [259, 151] width 36 height 10
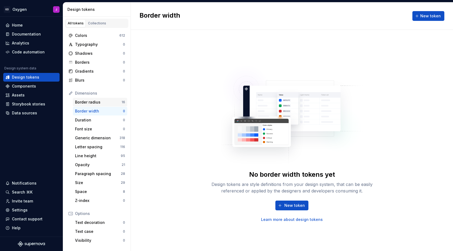
click at [103, 101] on div "Border radius" at bounding box center [98, 101] width 47 height 5
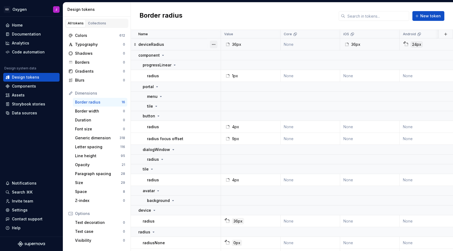
click at [213, 44] on button "button" at bounding box center [214, 45] width 8 height 8
click at [227, 75] on div "Delete token" at bounding box center [237, 74] width 35 height 5
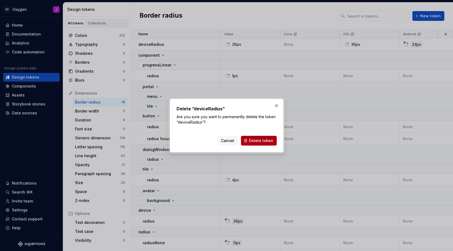
click at [261, 144] on button "Delete token" at bounding box center [259, 141] width 36 height 10
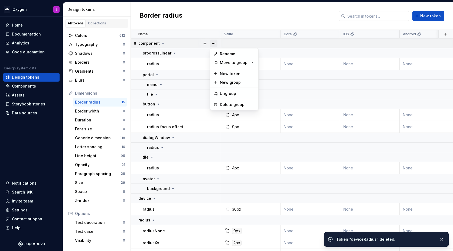
click at [216, 44] on button "button" at bounding box center [214, 44] width 8 height 8
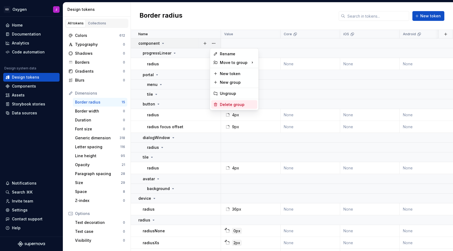
click at [236, 103] on div "Delete group" at bounding box center [237, 104] width 35 height 5
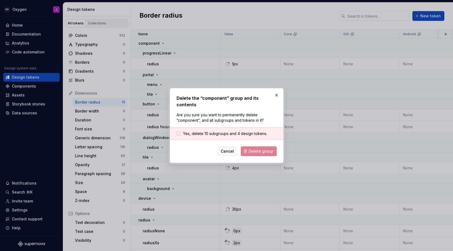
click at [241, 131] on span "Yes, delete 10 subgroups and 4 design tokens." at bounding box center [225, 133] width 84 height 5
click at [265, 149] on span "Delete group" at bounding box center [260, 150] width 25 height 5
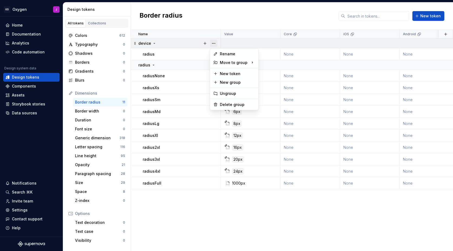
click at [214, 44] on button "button" at bounding box center [214, 44] width 8 height 8
click at [227, 102] on div "Delete group" at bounding box center [237, 104] width 35 height 5
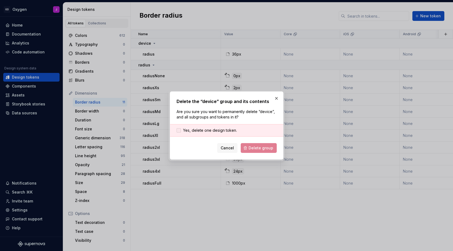
click at [232, 130] on span "Yes, delete one design token." at bounding box center [210, 129] width 54 height 5
click at [258, 150] on span "Delete group" at bounding box center [260, 147] width 25 height 5
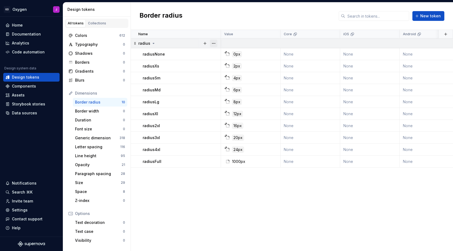
click at [215, 42] on button "button" at bounding box center [214, 44] width 8 height 8
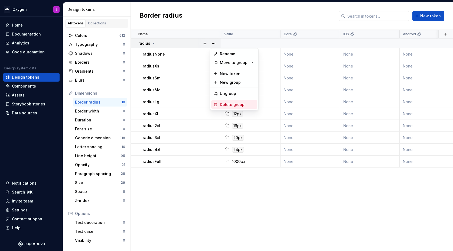
click at [231, 102] on div "Delete group" at bounding box center [237, 104] width 35 height 5
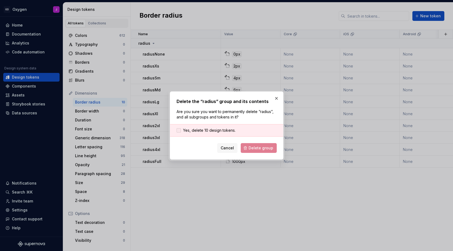
click at [230, 131] on span "Yes, delete 10 design tokens." at bounding box center [209, 129] width 52 height 5
click at [257, 150] on span "Delete group" at bounding box center [260, 147] width 25 height 5
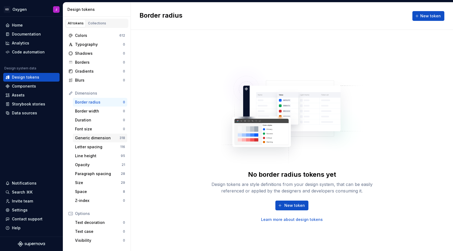
click at [105, 136] on div "Generic dimension" at bounding box center [97, 137] width 44 height 5
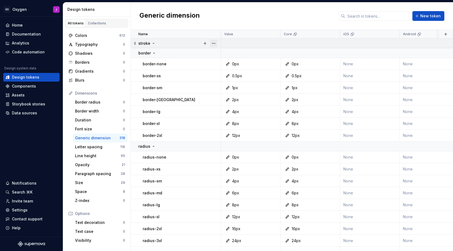
click at [215, 44] on button "button" at bounding box center [214, 44] width 8 height 8
click at [229, 106] on div "Delete group" at bounding box center [237, 104] width 35 height 5
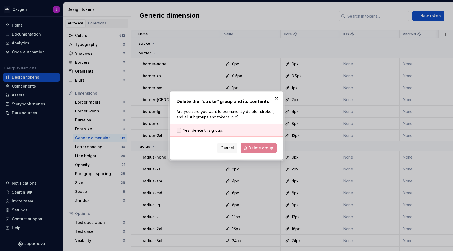
click at [216, 130] on span "Yes, delete this group." at bounding box center [203, 129] width 40 height 5
click at [254, 144] on button "Delete group" at bounding box center [259, 148] width 36 height 10
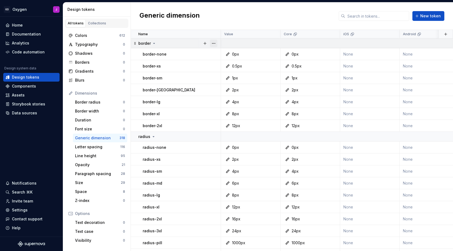
click at [216, 44] on button "button" at bounding box center [214, 44] width 8 height 8
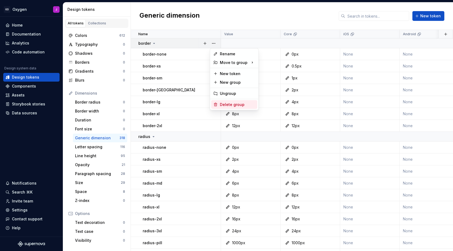
click at [235, 104] on div "Delete group" at bounding box center [237, 104] width 35 height 5
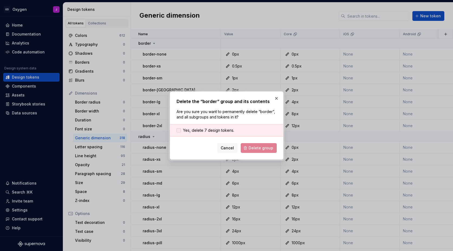
click at [228, 127] on span "Yes, delete 7 design tokens." at bounding box center [208, 129] width 51 height 5
click at [263, 146] on span "Delete group" at bounding box center [260, 147] width 25 height 5
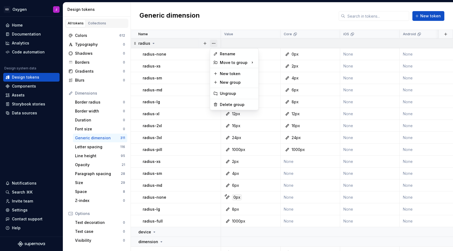
click at [213, 44] on button "button" at bounding box center [214, 44] width 8 height 8
click at [228, 103] on div "Delete group" at bounding box center [237, 104] width 35 height 5
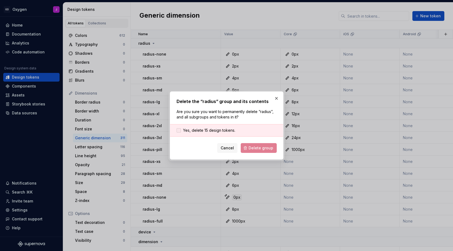
click at [226, 132] on span "Yes, delete 15 design tokens." at bounding box center [209, 129] width 52 height 5
click at [260, 144] on button "Delete group" at bounding box center [259, 148] width 36 height 10
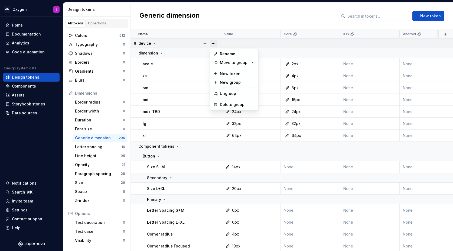
click at [216, 43] on button "button" at bounding box center [214, 44] width 8 height 8
click at [239, 104] on div "Delete group" at bounding box center [237, 104] width 35 height 5
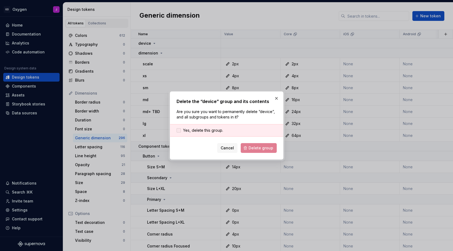
click at [215, 132] on span "Yes, delete this group." at bounding box center [203, 129] width 40 height 5
click at [258, 146] on span "Delete group" at bounding box center [260, 147] width 25 height 5
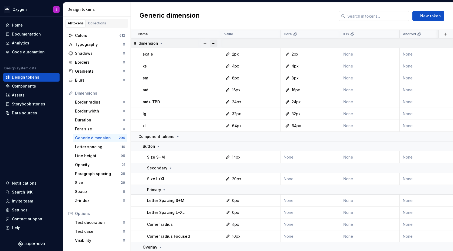
click at [214, 42] on button "button" at bounding box center [214, 44] width 8 height 8
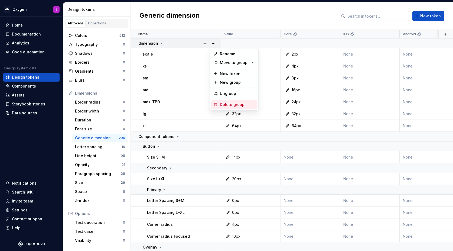
click at [245, 103] on div "Delete group" at bounding box center [237, 104] width 35 height 5
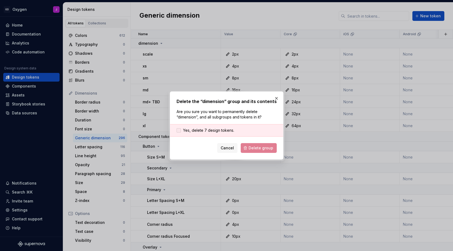
click at [226, 130] on span "Yes, delete 7 design tokens." at bounding box center [208, 129] width 51 height 5
click at [262, 145] on button "Delete group" at bounding box center [259, 148] width 36 height 10
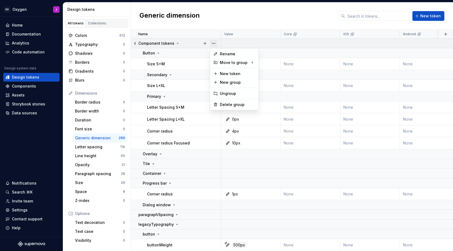
click at [216, 44] on button "button" at bounding box center [214, 44] width 8 height 8
click at [238, 105] on div "Delete group" at bounding box center [237, 104] width 35 height 5
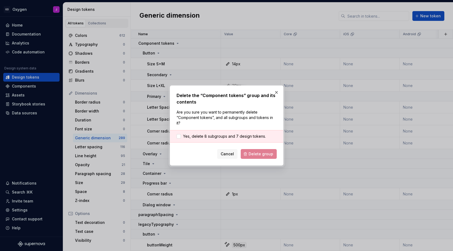
click at [231, 130] on div "Yes, delete 8 subgroups and 7 design tokens." at bounding box center [226, 136] width 113 height 12
click at [232, 135] on span "Yes, delete 8 subgroups and 7 design tokens." at bounding box center [224, 135] width 83 height 5
click at [252, 148] on form "Yes, delete 8 subgroups and 7 design tokens. Cancel Delete group" at bounding box center [226, 144] width 100 height 29
click at [256, 154] on span "Delete group" at bounding box center [260, 153] width 25 height 5
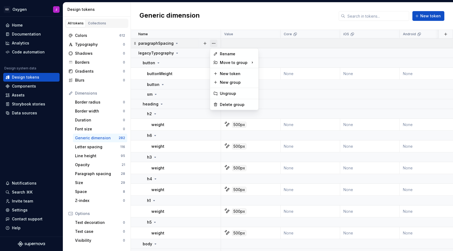
click at [214, 41] on button "button" at bounding box center [214, 44] width 8 height 8
click at [233, 102] on div "Delete group" at bounding box center [237, 104] width 35 height 5
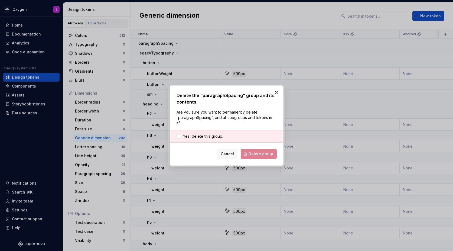
click at [208, 130] on div "Yes, delete this group." at bounding box center [226, 136] width 113 height 12
click at [207, 134] on span "Yes, delete this group." at bounding box center [203, 135] width 40 height 5
click at [254, 151] on span "Delete group" at bounding box center [260, 153] width 25 height 5
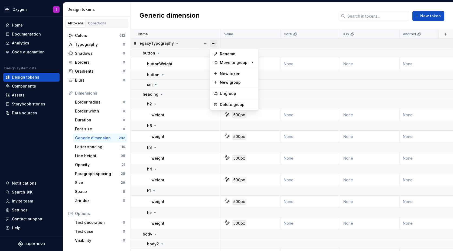
click at [214, 42] on button "button" at bounding box center [214, 44] width 8 height 8
click at [237, 102] on div "Delete group" at bounding box center [237, 104] width 35 height 5
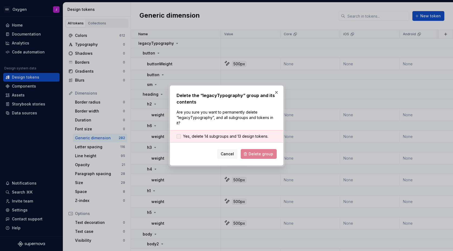
click at [247, 135] on span "Yes, delete 14 subgroups and 13 design tokens." at bounding box center [225, 135] width 85 height 5
click at [264, 153] on span "Delete group" at bounding box center [260, 153] width 25 height 5
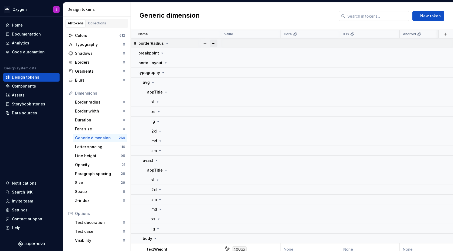
click at [212, 41] on button "button" at bounding box center [214, 44] width 8 height 8
click at [232, 101] on div "Delete group" at bounding box center [234, 104] width 46 height 9
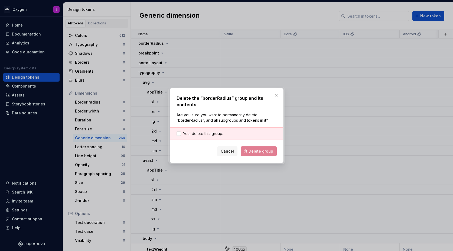
click at [224, 131] on div "Yes, delete this group." at bounding box center [226, 133] width 113 height 12
click at [216, 135] on span "Yes, delete this group." at bounding box center [203, 133] width 40 height 5
click at [253, 148] on button "Delete group" at bounding box center [259, 151] width 36 height 10
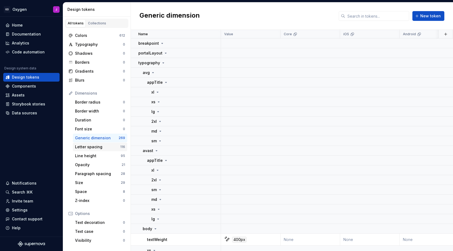
click at [110, 146] on div "Letter spacing" at bounding box center [97, 146] width 45 height 5
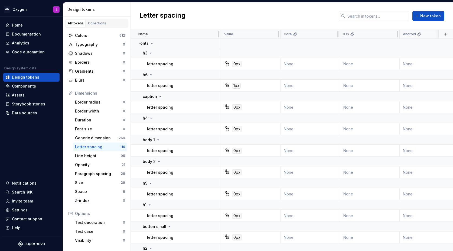
click at [214, 33] on div "Name" at bounding box center [177, 34] width 79 height 4
click at [214, 45] on button "button" at bounding box center [214, 44] width 8 height 8
click at [231, 104] on div "Delete group" at bounding box center [237, 104] width 35 height 5
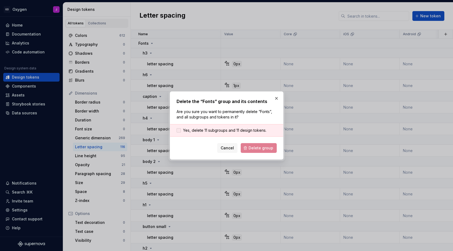
click at [206, 130] on span "Yes, delete 11 subgroups and 11 design tokens." at bounding box center [224, 129] width 83 height 5
click at [262, 146] on span "Delete group" at bounding box center [260, 147] width 25 height 5
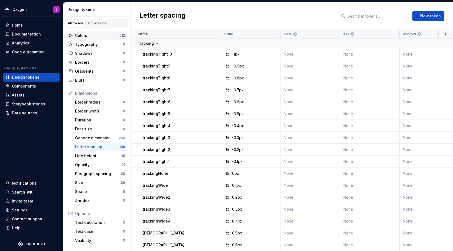
click at [114, 36] on div "Colors" at bounding box center [97, 35] width 44 height 5
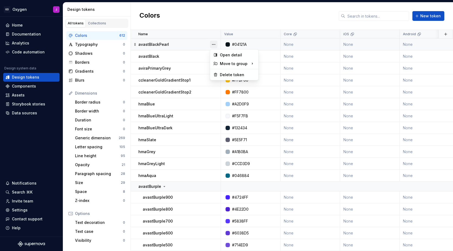
click at [214, 42] on button "button" at bounding box center [214, 45] width 8 height 8
click at [230, 75] on div "Delete token" at bounding box center [237, 74] width 35 height 5
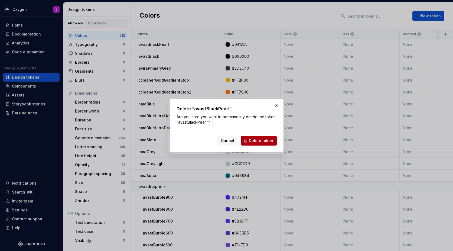
click at [257, 138] on span "Delete token" at bounding box center [261, 140] width 24 height 5
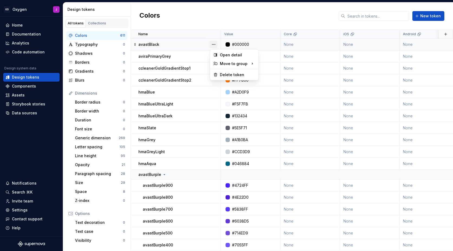
click at [214, 44] on button "button" at bounding box center [214, 45] width 8 height 8
click at [226, 73] on div "Delete token" at bounding box center [237, 74] width 35 height 5
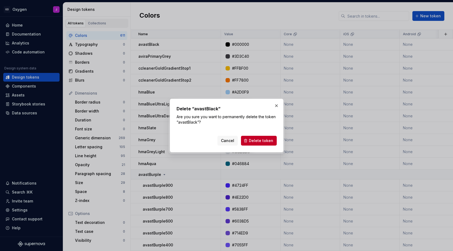
click at [259, 135] on div "Cancel Delete token" at bounding box center [226, 139] width 100 height 12
click at [257, 143] on span "Delete token" at bounding box center [261, 140] width 24 height 5
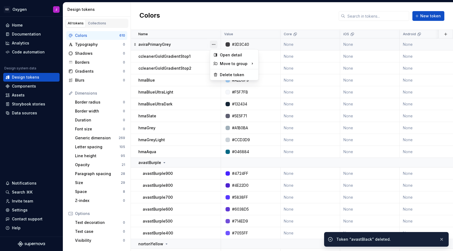
click at [215, 42] on button "button" at bounding box center [214, 45] width 8 height 8
click at [235, 74] on div "Delete token" at bounding box center [237, 74] width 35 height 5
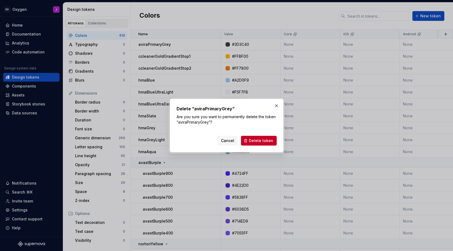
click at [262, 135] on div "Cancel Delete token" at bounding box center [226, 139] width 100 height 12
click at [261, 141] on span "Delete token" at bounding box center [261, 140] width 24 height 5
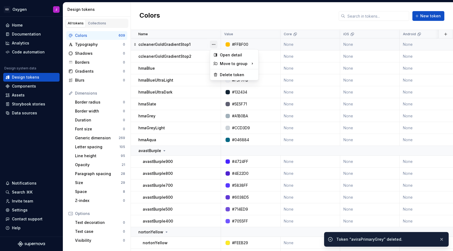
click at [214, 45] on button "button" at bounding box center [214, 45] width 8 height 8
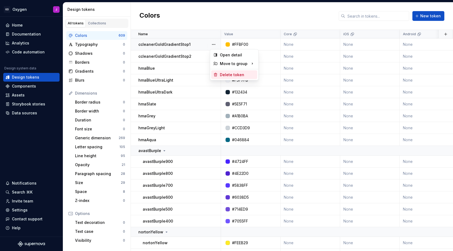
click at [232, 72] on div "Delete token" at bounding box center [237, 74] width 35 height 5
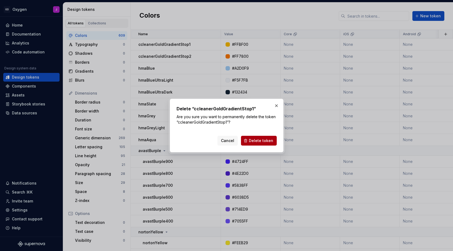
click at [275, 138] on button "Delete token" at bounding box center [259, 141] width 36 height 10
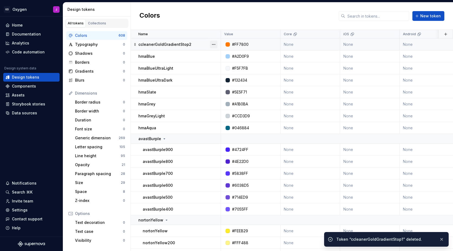
click at [215, 43] on button "button" at bounding box center [214, 45] width 8 height 8
click at [237, 73] on div "Delete token" at bounding box center [237, 74] width 35 height 5
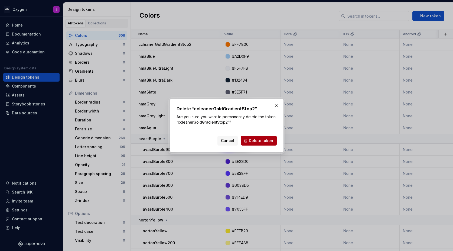
click at [264, 138] on button "Delete token" at bounding box center [259, 141] width 36 height 10
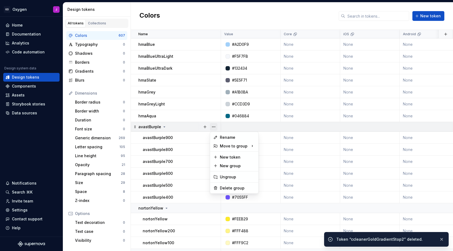
click at [215, 125] on button "button" at bounding box center [214, 127] width 8 height 8
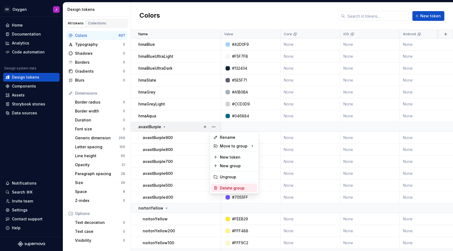
click at [238, 186] on div "Delete group" at bounding box center [237, 187] width 35 height 5
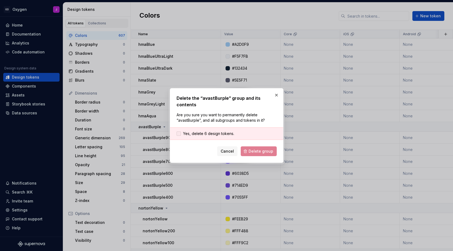
click at [220, 131] on span "Yes, delete 6 design tokens." at bounding box center [208, 133] width 51 height 5
click at [260, 148] on span "Delete group" at bounding box center [260, 150] width 25 height 5
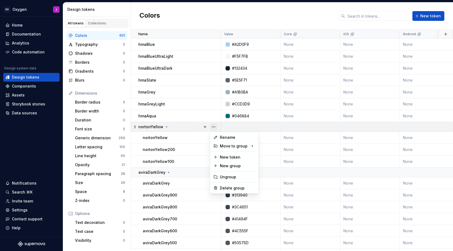
click at [213, 126] on button "button" at bounding box center [214, 127] width 8 height 8
click at [233, 188] on div "Delete group" at bounding box center [237, 187] width 35 height 5
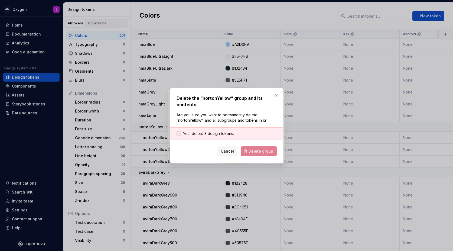
click at [227, 134] on span "Yes, delete 3 design tokens." at bounding box center [208, 133] width 51 height 5
click at [261, 150] on span "Delete group" at bounding box center [260, 150] width 25 height 5
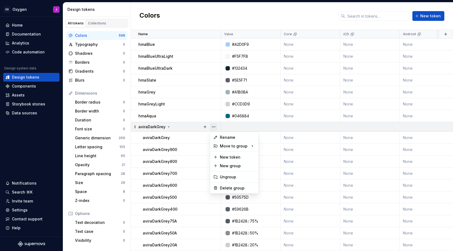
click at [213, 127] on button "button" at bounding box center [214, 127] width 8 height 8
click at [227, 188] on div "Delete group" at bounding box center [237, 187] width 35 height 5
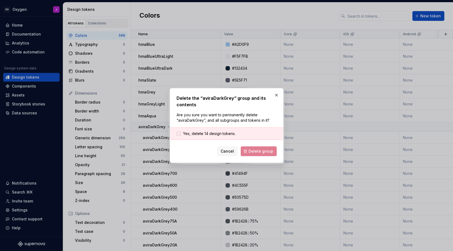
click at [223, 132] on span "Yes, delete 14 design tokens." at bounding box center [209, 133] width 52 height 5
click at [255, 151] on span "Delete group" at bounding box center [260, 150] width 25 height 5
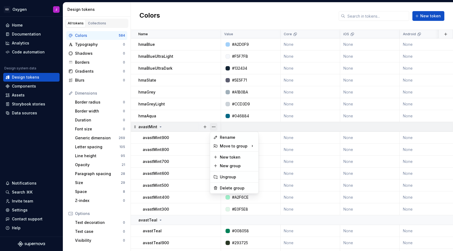
click at [214, 126] on button "button" at bounding box center [214, 127] width 8 height 8
click at [226, 187] on div "Delete group" at bounding box center [237, 187] width 35 height 5
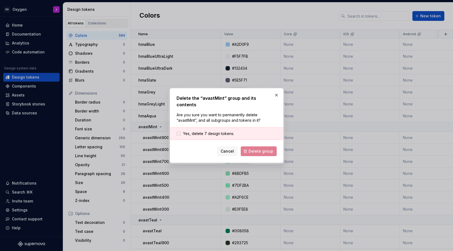
click at [220, 131] on span "Yes, delete 7 design tokens." at bounding box center [208, 133] width 51 height 5
click at [257, 148] on span "Delete group" at bounding box center [260, 150] width 25 height 5
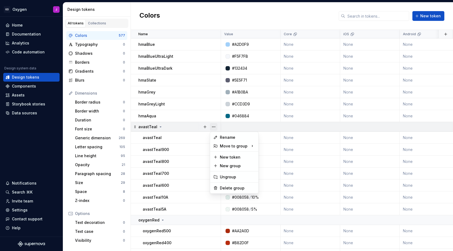
click at [214, 128] on button "button" at bounding box center [214, 127] width 8 height 8
click at [235, 186] on div "Delete group" at bounding box center [237, 187] width 35 height 5
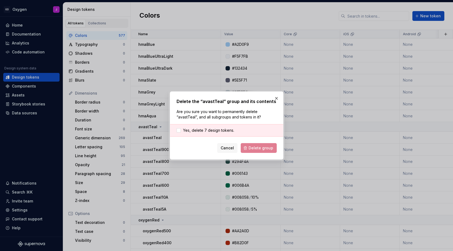
click at [218, 125] on div "Yes, delete 7 design tokens." at bounding box center [226, 130] width 113 height 12
click at [218, 129] on span "Yes, delete 7 design tokens." at bounding box center [208, 129] width 51 height 5
click at [259, 150] on span "Delete group" at bounding box center [260, 147] width 25 height 5
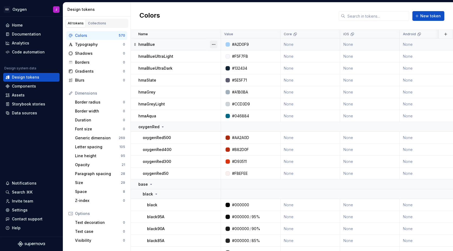
click at [213, 44] on button "button" at bounding box center [214, 45] width 8 height 8
click at [233, 73] on div "Delete token" at bounding box center [237, 74] width 35 height 5
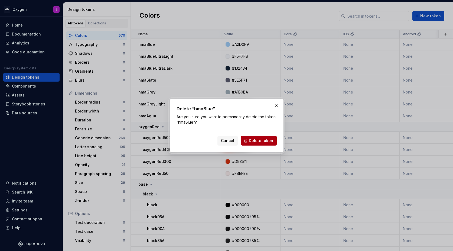
click at [251, 136] on button "Delete token" at bounding box center [259, 141] width 36 height 10
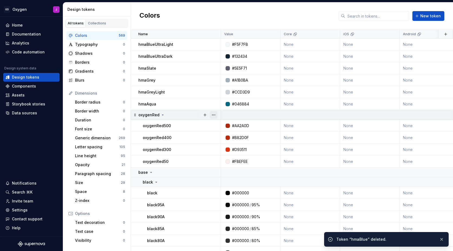
click at [215, 116] on button "button" at bounding box center [214, 115] width 8 height 8
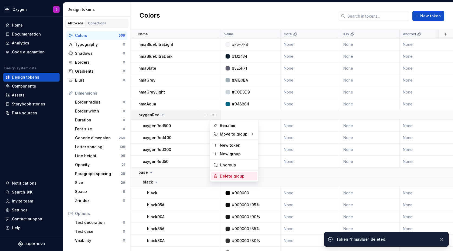
click at [232, 175] on div "Delete group" at bounding box center [237, 175] width 35 height 5
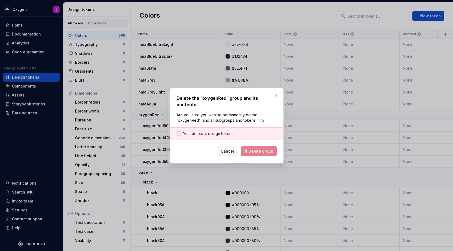
click at [222, 131] on span "Yes, delete 4 design tokens." at bounding box center [208, 133] width 51 height 5
click at [259, 148] on span "Delete group" at bounding box center [260, 150] width 25 height 5
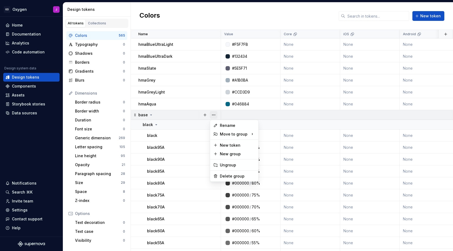
click at [212, 112] on button "button" at bounding box center [214, 115] width 8 height 8
click at [238, 177] on div "Delete group" at bounding box center [237, 175] width 35 height 5
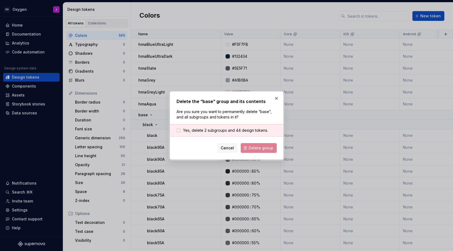
click at [242, 131] on span "Yes, delete 2 subgroups and 44 design tokens." at bounding box center [225, 129] width 85 height 5
click at [258, 147] on span "Delete group" at bounding box center [260, 147] width 25 height 5
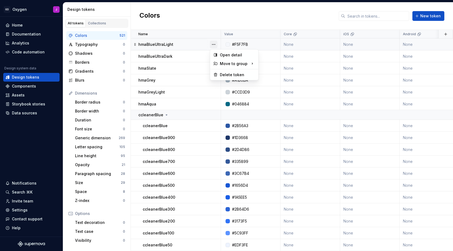
click at [215, 42] on button "button" at bounding box center [214, 45] width 8 height 8
click at [211, 114] on html "GD Oxygen J Home Documentation Analytics Code automation Design system data Des…" at bounding box center [226, 125] width 453 height 251
click at [215, 115] on div at bounding box center [209, 114] width 23 height 9
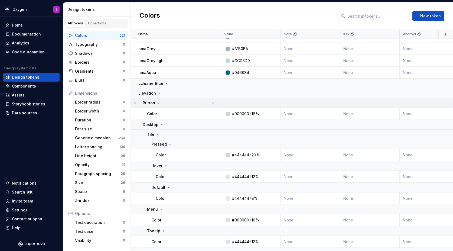
scroll to position [33, 0]
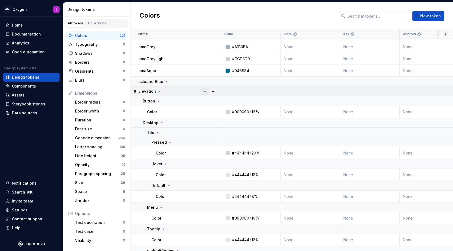
click at [207, 93] on button "button" at bounding box center [205, 91] width 8 height 8
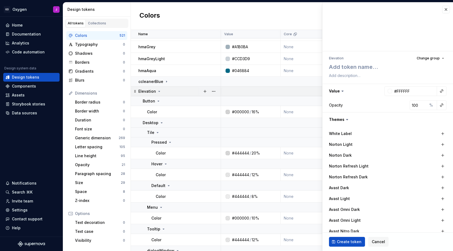
click at [189, 91] on div "Elevation" at bounding box center [179, 90] width 82 height 5
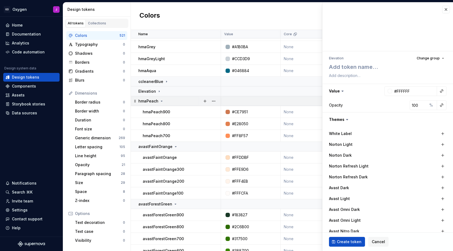
scroll to position [51, 0]
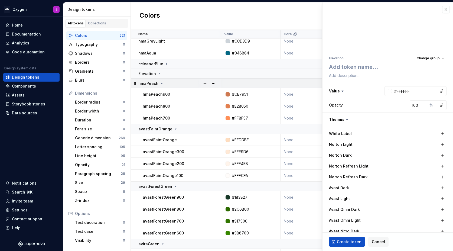
type textarea "*"
click at [186, 83] on div "hmaPeach" at bounding box center [179, 83] width 82 height 5
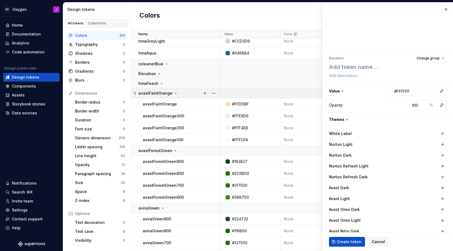
click at [186, 91] on div "avastFaintOrange" at bounding box center [179, 92] width 82 height 5
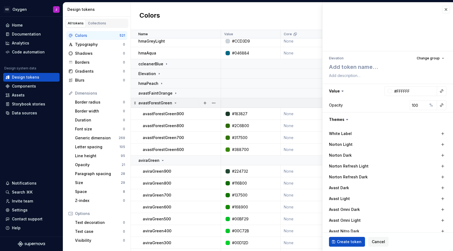
click at [189, 103] on div "avastForestGreen" at bounding box center [179, 102] width 82 height 5
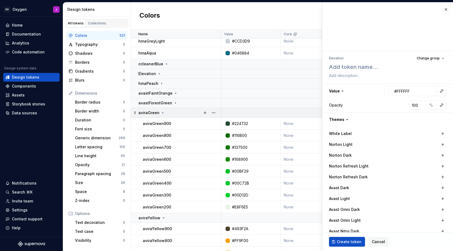
click at [190, 113] on div "aviraGreen" at bounding box center [179, 112] width 82 height 5
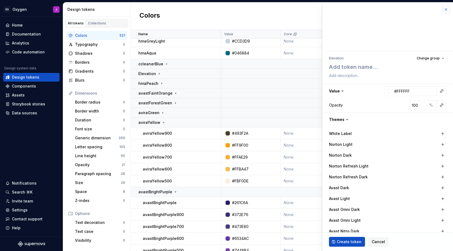
click at [445, 8] on button "button" at bounding box center [446, 10] width 8 height 8
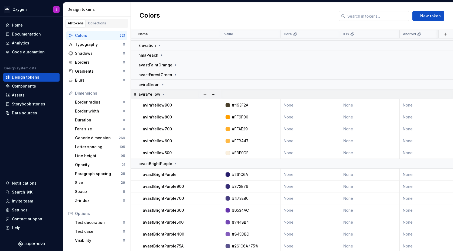
scroll to position [81, 0]
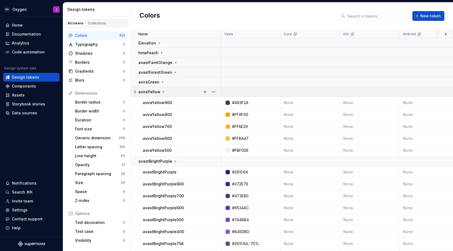
click at [194, 92] on div "aviraYellow" at bounding box center [179, 91] width 82 height 5
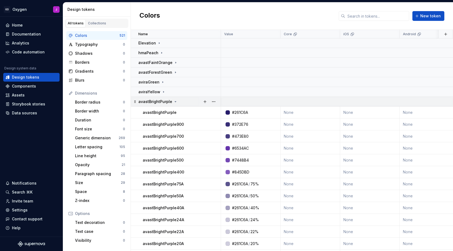
click at [188, 101] on div "avastBrightPurple" at bounding box center [179, 101] width 82 height 5
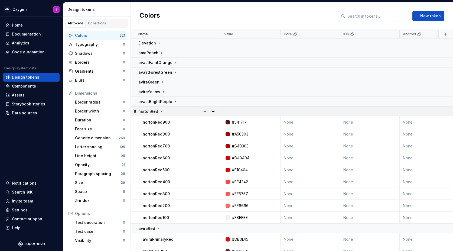
click at [188, 112] on div "nortonRed" at bounding box center [179, 110] width 82 height 5
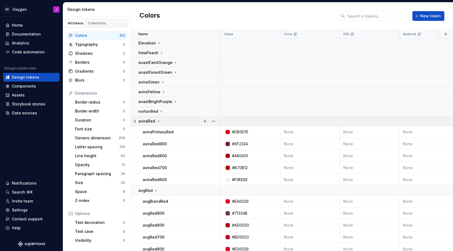
click at [185, 120] on div "aviraRed" at bounding box center [179, 120] width 82 height 5
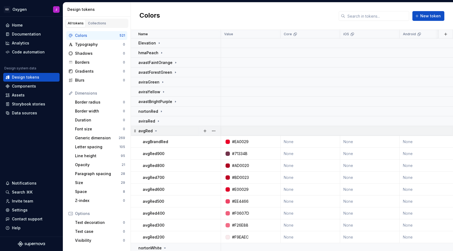
click at [183, 129] on div "avgRed" at bounding box center [179, 130] width 82 height 5
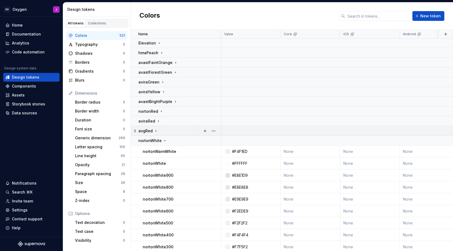
scroll to position [121, 0]
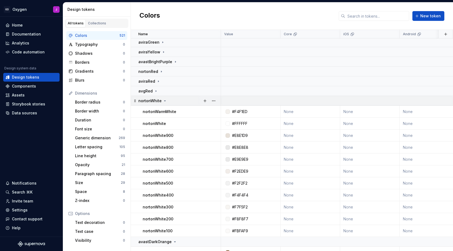
click at [179, 98] on div "nortonWhite" at bounding box center [179, 100] width 82 height 5
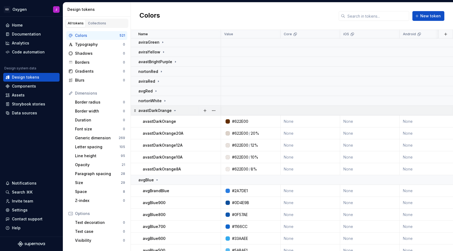
click at [182, 109] on div "avastDarkOrange" at bounding box center [179, 110] width 82 height 5
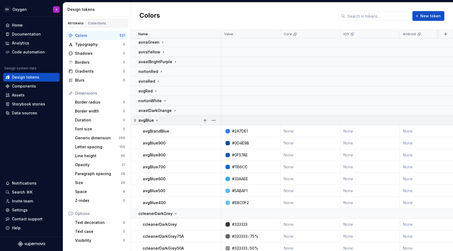
click at [187, 119] on div "avgBlue" at bounding box center [179, 119] width 82 height 5
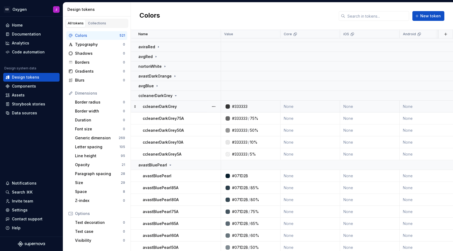
scroll to position [156, 0]
click at [188, 96] on div "ccleanerDarkGrey" at bounding box center [179, 95] width 82 height 5
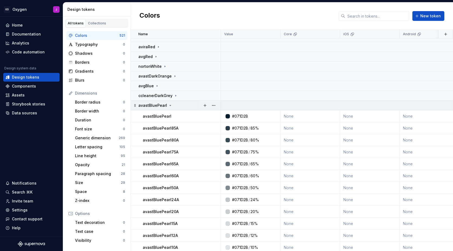
click at [189, 104] on div "avastBluePearl" at bounding box center [179, 105] width 82 height 5
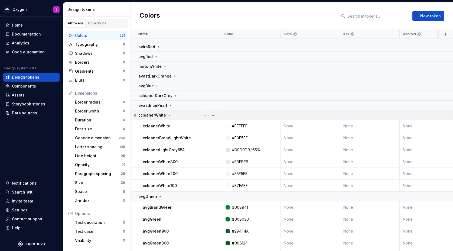
click at [189, 115] on div "ccleanerWhite" at bounding box center [179, 114] width 82 height 5
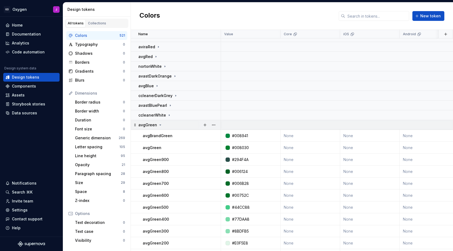
click at [190, 126] on div "avgGreen" at bounding box center [179, 124] width 82 height 5
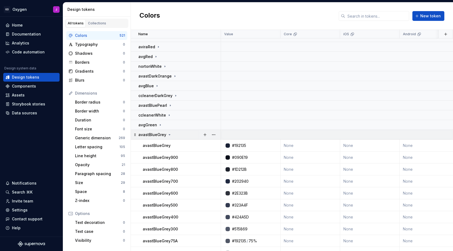
click at [190, 135] on div "avastBlueGrey" at bounding box center [179, 134] width 82 height 5
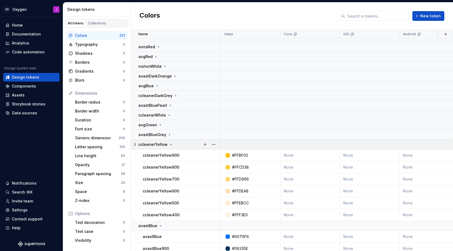
click at [190, 146] on div "ccleanerYellow" at bounding box center [179, 143] width 82 height 5
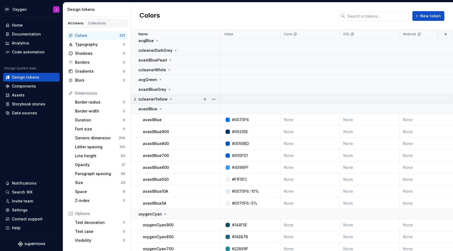
scroll to position [254, 0]
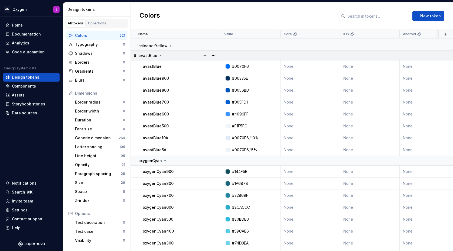
click at [184, 58] on div "avastBlue" at bounding box center [179, 55] width 82 height 5
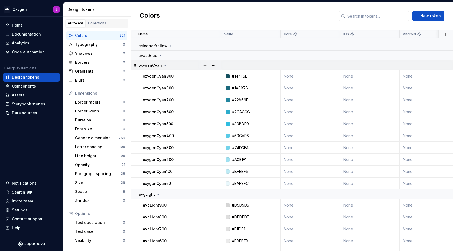
click at [185, 65] on div "oxygenCyan" at bounding box center [179, 64] width 82 height 5
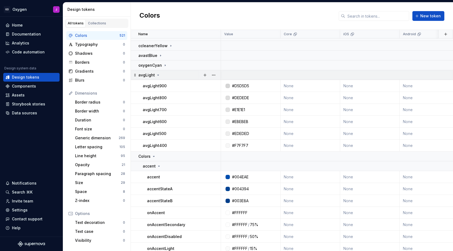
click at [184, 74] on div "avgLight" at bounding box center [179, 74] width 82 height 5
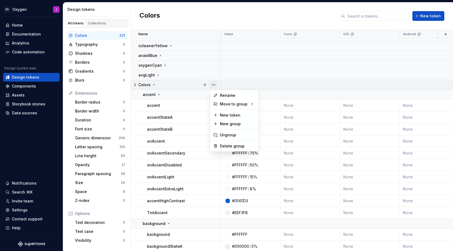
click at [214, 82] on button "button" at bounding box center [214, 85] width 8 height 8
click at [231, 144] on div "Delete group" at bounding box center [237, 145] width 35 height 5
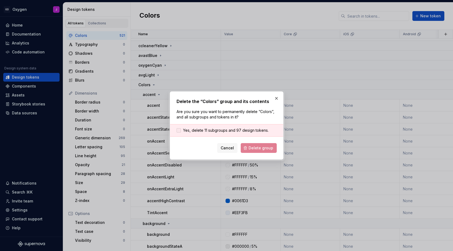
click at [230, 131] on span "Yes, delete 11 subgroups and 97 design tokens." at bounding box center [225, 129] width 85 height 5
click at [258, 145] on span "Delete group" at bounding box center [260, 147] width 25 height 5
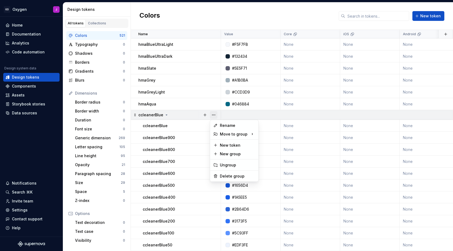
click at [215, 114] on button "button" at bounding box center [214, 115] width 8 height 8
click at [228, 177] on div "Delete group" at bounding box center [237, 175] width 35 height 5
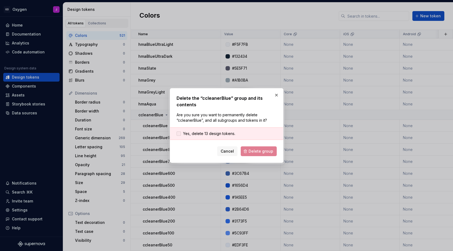
click at [218, 133] on span "Yes, delete 13 design tokens." at bounding box center [209, 133] width 52 height 5
click at [253, 150] on span "Delete group" at bounding box center [260, 150] width 25 height 5
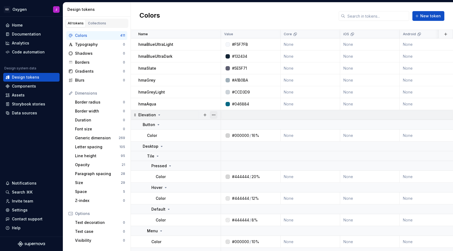
click at [216, 113] on button "button" at bounding box center [214, 115] width 8 height 8
click at [233, 174] on div "Delete group" at bounding box center [237, 175] width 35 height 5
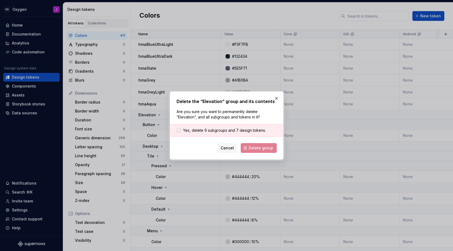
click at [230, 131] on span "Yes, delete 9 subgroups and 7 design tokens." at bounding box center [224, 129] width 83 height 5
click at [258, 149] on span "Delete group" at bounding box center [260, 147] width 25 height 5
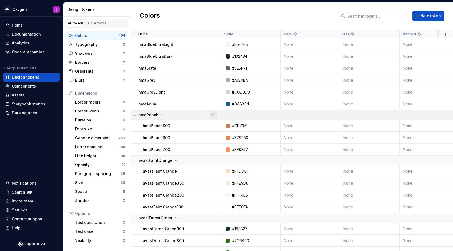
click at [213, 114] on button "button" at bounding box center [214, 115] width 8 height 8
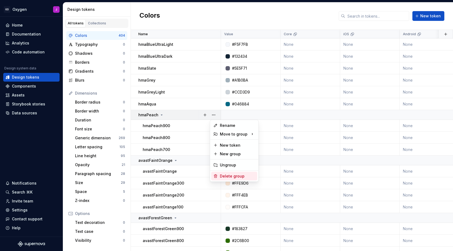
click at [230, 174] on div "Delete group" at bounding box center [237, 175] width 35 height 5
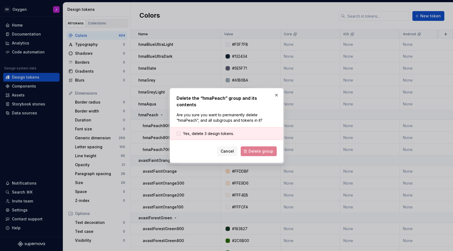
click at [221, 131] on span "Yes, delete 3 design tokens." at bounding box center [208, 133] width 51 height 5
click at [252, 146] on button "Delete group" at bounding box center [259, 151] width 36 height 10
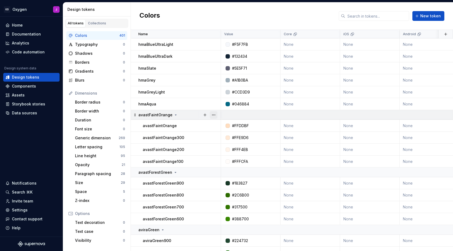
click at [214, 113] on button "button" at bounding box center [214, 115] width 8 height 8
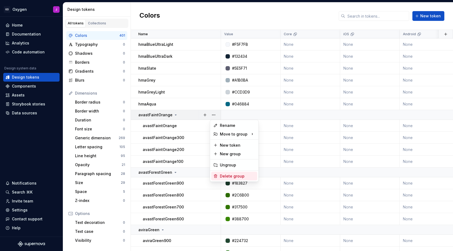
click at [228, 174] on div "Delete group" at bounding box center [237, 175] width 35 height 5
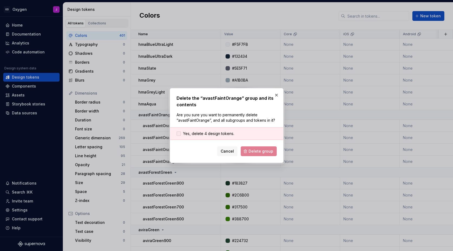
click at [228, 132] on span "Yes, delete 4 design tokens." at bounding box center [208, 133] width 51 height 5
click at [259, 153] on span "Delete group" at bounding box center [260, 150] width 25 height 5
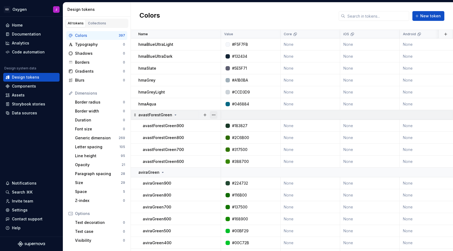
click at [212, 113] on button "button" at bounding box center [214, 115] width 8 height 8
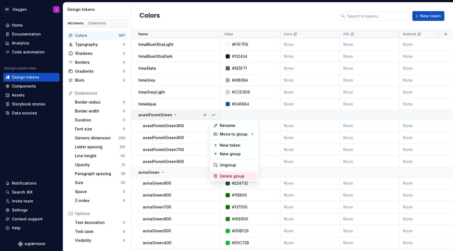
click at [232, 173] on div "Delete group" at bounding box center [237, 175] width 35 height 5
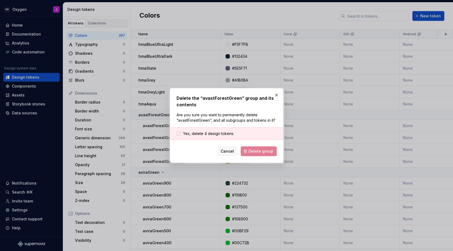
click at [224, 132] on span "Yes, delete 4 design tokens." at bounding box center [208, 133] width 51 height 5
click at [255, 150] on span "Delete group" at bounding box center [260, 150] width 25 height 5
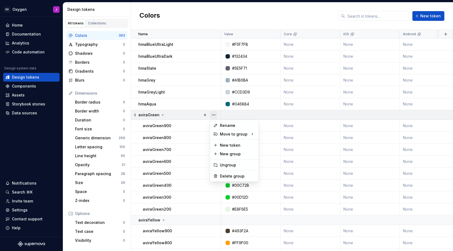
click at [214, 113] on button "button" at bounding box center [214, 115] width 8 height 8
click at [241, 173] on div "Delete group" at bounding box center [237, 175] width 35 height 5
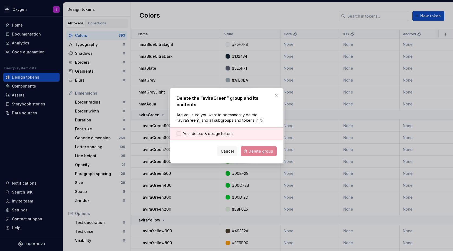
click at [228, 131] on span "Yes, delete 8 design tokens." at bounding box center [208, 133] width 51 height 5
click at [262, 149] on span "Delete group" at bounding box center [260, 150] width 25 height 5
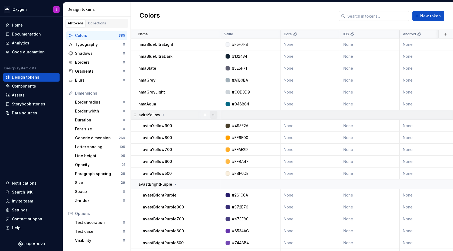
click at [215, 113] on button "button" at bounding box center [214, 115] width 8 height 8
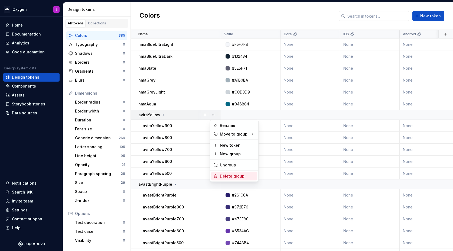
click at [229, 175] on div "Delete group" at bounding box center [237, 175] width 35 height 5
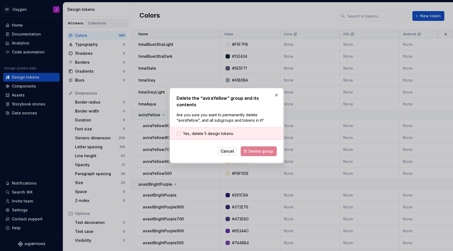
click at [219, 131] on span "Yes, delete 5 design tokens." at bounding box center [208, 133] width 51 height 5
click at [263, 150] on span "Delete group" at bounding box center [260, 150] width 25 height 5
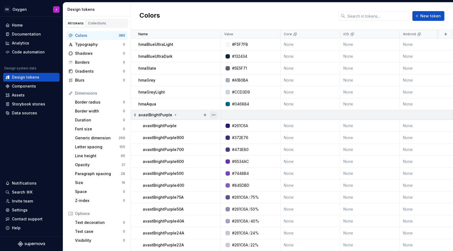
click at [215, 114] on button "button" at bounding box center [214, 115] width 8 height 8
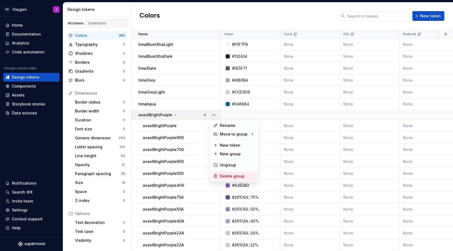
click at [238, 175] on div "Delete group" at bounding box center [237, 175] width 35 height 5
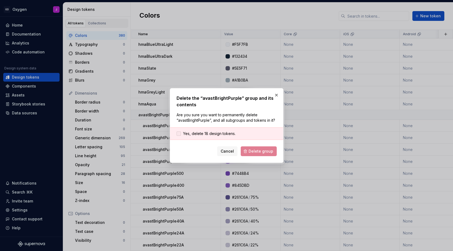
click at [232, 133] on span "Yes, delete 18 design tokens." at bounding box center [209, 133] width 52 height 5
click at [257, 151] on span "Delete group" at bounding box center [260, 150] width 25 height 5
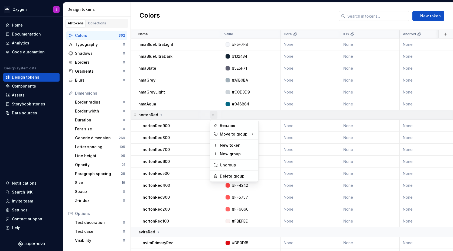
click at [212, 113] on button "button" at bounding box center [214, 115] width 8 height 8
click at [230, 177] on div "Delete group" at bounding box center [237, 175] width 35 height 5
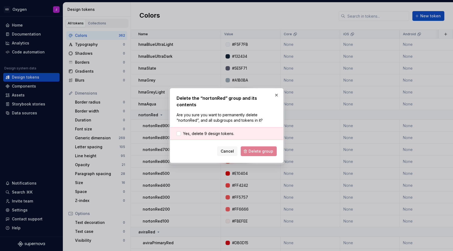
click at [230, 133] on div "Yes, delete 9 design tokens." at bounding box center [226, 133] width 113 height 12
click at [224, 131] on span "Yes, delete 9 design tokens." at bounding box center [208, 133] width 51 height 5
click at [246, 141] on form "Yes, delete 9 design tokens. Cancel Delete group" at bounding box center [226, 141] width 100 height 29
click at [250, 147] on button "Delete group" at bounding box center [259, 151] width 36 height 10
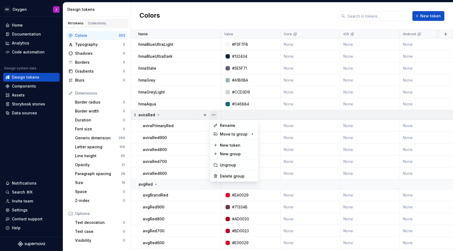
click at [214, 114] on button "button" at bounding box center [214, 115] width 8 height 8
click at [239, 174] on div "Delete group" at bounding box center [237, 175] width 35 height 5
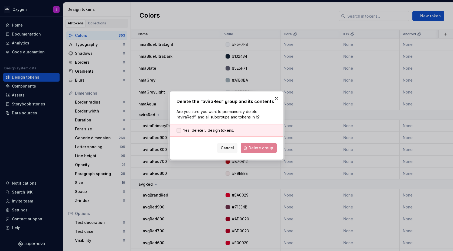
click at [223, 129] on span "Yes, delete 5 design tokens." at bounding box center [208, 129] width 51 height 5
click at [258, 144] on button "Delete group" at bounding box center [259, 148] width 36 height 10
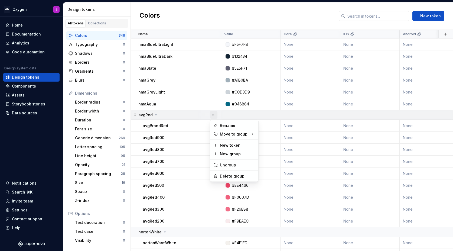
click at [215, 114] on button "button" at bounding box center [214, 115] width 8 height 8
click at [243, 177] on div "Delete group" at bounding box center [237, 175] width 35 height 5
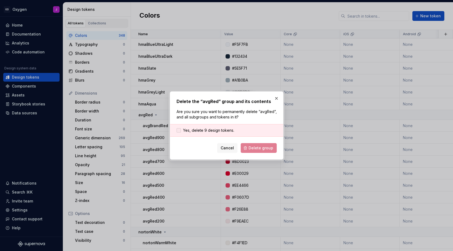
click at [224, 127] on span "Yes, delete 9 design tokens." at bounding box center [208, 129] width 51 height 5
click at [256, 144] on button "Delete group" at bounding box center [259, 148] width 36 height 10
click at [254, 149] on div "Cancel Delete group" at bounding box center [226, 148] width 100 height 10
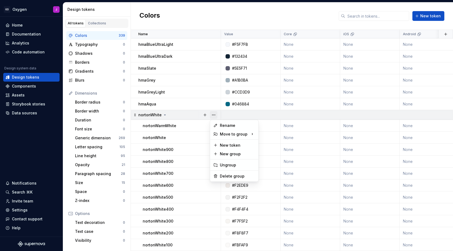
click at [212, 113] on button "button" at bounding box center [214, 115] width 8 height 8
click at [226, 175] on div "Delete group" at bounding box center [237, 175] width 35 height 5
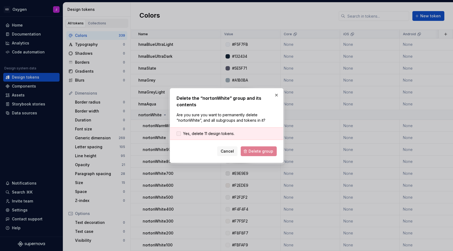
click at [219, 133] on span "Yes, delete 11 design tokens." at bounding box center [208, 133] width 51 height 5
click at [261, 146] on button "Delete group" at bounding box center [259, 151] width 36 height 10
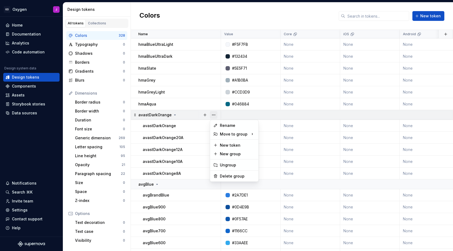
click at [214, 114] on button "button" at bounding box center [214, 115] width 8 height 8
click at [227, 174] on div "Delete group" at bounding box center [237, 175] width 35 height 5
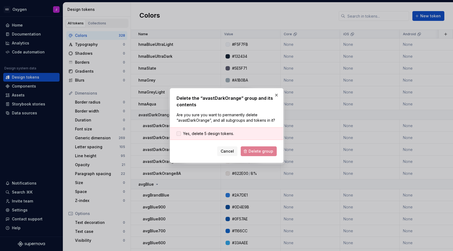
click at [214, 133] on span "Yes, delete 5 design tokens." at bounding box center [208, 133] width 51 height 5
click at [258, 149] on span "Delete group" at bounding box center [260, 150] width 25 height 5
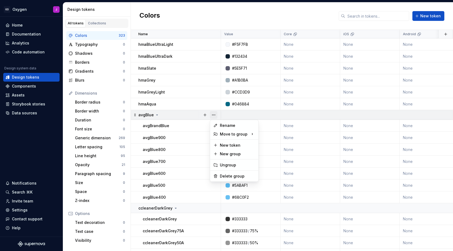
click at [216, 114] on button "button" at bounding box center [214, 115] width 8 height 8
click at [230, 175] on div "Delete group" at bounding box center [237, 175] width 35 height 5
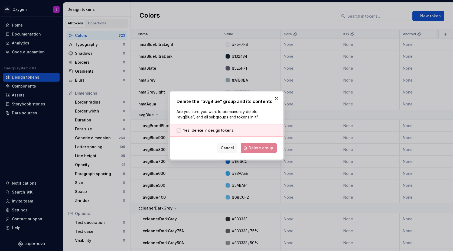
click at [221, 128] on span "Yes, delete 7 design tokens." at bounding box center [208, 129] width 51 height 5
click at [251, 145] on button "Delete group" at bounding box center [259, 148] width 36 height 10
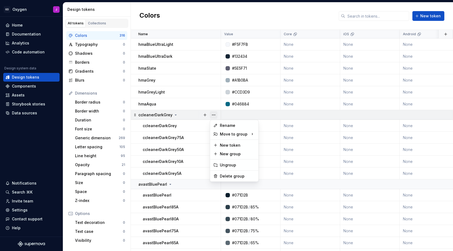
click at [214, 114] on button "button" at bounding box center [214, 115] width 8 height 8
click at [233, 175] on div "Delete group" at bounding box center [237, 175] width 35 height 5
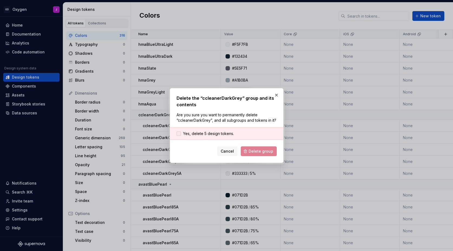
click at [223, 135] on span "Yes, delete 5 design tokens." at bounding box center [208, 133] width 51 height 5
click at [251, 151] on span "Delete group" at bounding box center [260, 150] width 25 height 5
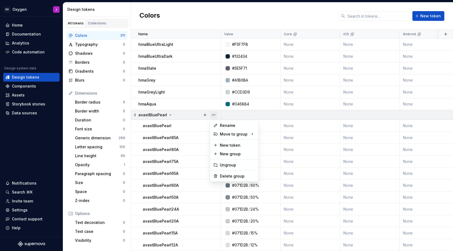
click at [212, 114] on button "button" at bounding box center [214, 115] width 8 height 8
click at [237, 178] on div "Delete group" at bounding box center [237, 175] width 35 height 5
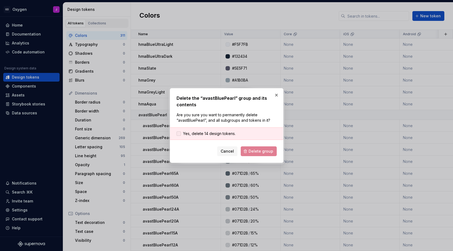
click at [211, 133] on span "Yes, delete 14 design tokens." at bounding box center [209, 133] width 52 height 5
click at [257, 151] on span "Delete group" at bounding box center [260, 150] width 25 height 5
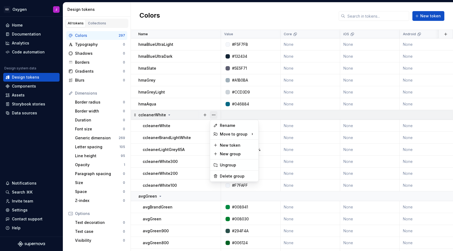
click at [213, 113] on button "button" at bounding box center [214, 115] width 8 height 8
click at [231, 175] on div "Delete group" at bounding box center [237, 175] width 35 height 5
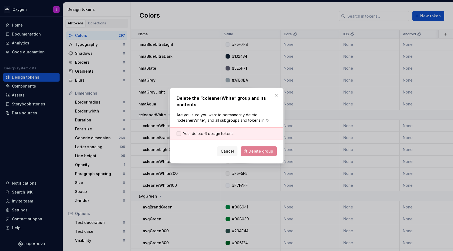
click at [226, 132] on span "Yes, delete 6 design tokens." at bounding box center [208, 133] width 51 height 5
click at [273, 150] on span "Delete group" at bounding box center [260, 150] width 25 height 5
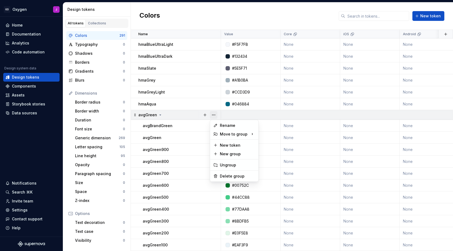
click at [214, 113] on button "button" at bounding box center [214, 115] width 8 height 8
click at [227, 177] on div "Delete group" at bounding box center [237, 175] width 35 height 5
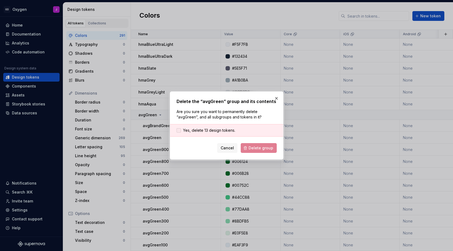
click at [219, 130] on span "Yes, delete 13 design tokens." at bounding box center [209, 129] width 52 height 5
click at [264, 148] on span "Delete group" at bounding box center [260, 147] width 25 height 5
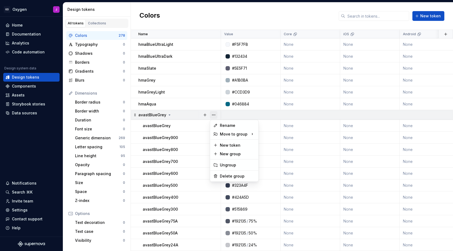
click at [215, 114] on button "button" at bounding box center [214, 115] width 8 height 8
click at [228, 174] on div "Delete group" at bounding box center [237, 175] width 35 height 5
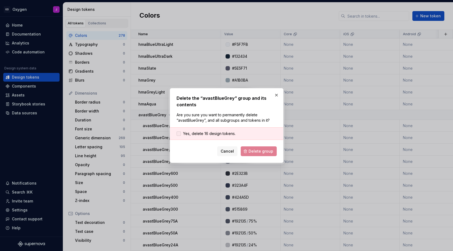
click at [222, 131] on span "Yes, delete 16 design tokens." at bounding box center [209, 133] width 52 height 5
click at [255, 150] on span "Delete group" at bounding box center [260, 150] width 25 height 5
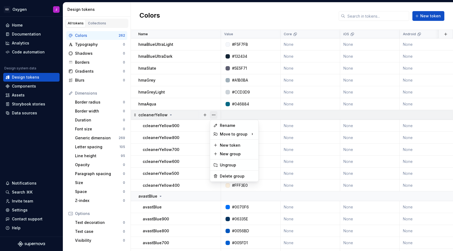
click at [215, 113] on button "button" at bounding box center [214, 115] width 8 height 8
click at [232, 172] on div "Delete group" at bounding box center [234, 176] width 46 height 9
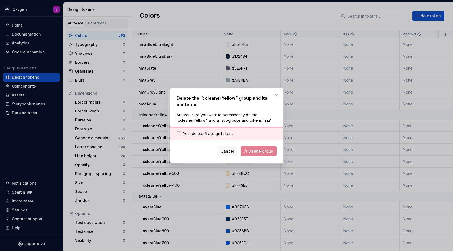
click at [223, 136] on span "Yes, delete 6 design tokens." at bounding box center [208, 133] width 51 height 5
click at [254, 152] on span "Delete group" at bounding box center [260, 150] width 25 height 5
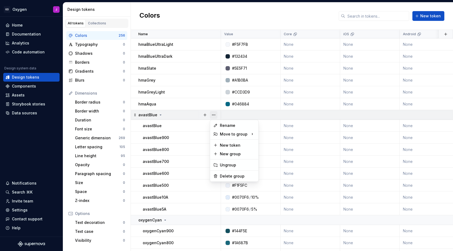
click at [215, 113] on button "button" at bounding box center [214, 115] width 8 height 8
click at [230, 177] on div "Delete group" at bounding box center [237, 175] width 35 height 5
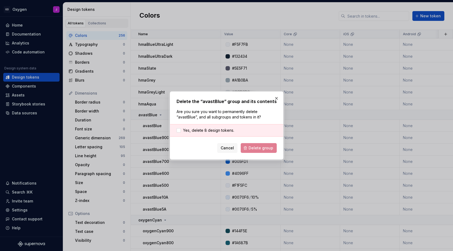
click at [221, 127] on div "Yes, delete 8 design tokens." at bounding box center [226, 130] width 113 height 12
click at [228, 131] on span "Yes, delete 8 design tokens." at bounding box center [208, 129] width 51 height 5
click at [260, 149] on span "Delete group" at bounding box center [260, 147] width 25 height 5
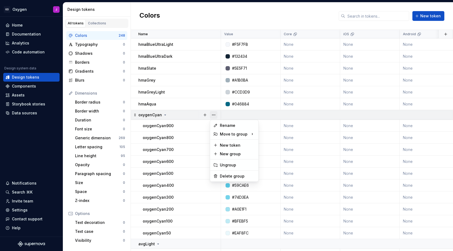
click at [213, 113] on button "button" at bounding box center [214, 115] width 8 height 8
click at [230, 176] on div "Delete group" at bounding box center [237, 175] width 35 height 5
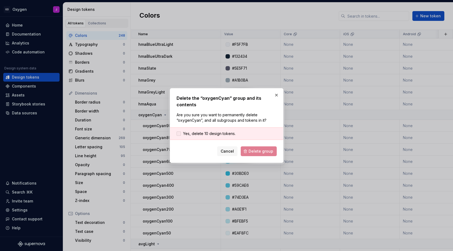
click at [216, 132] on span "Yes, delete 10 design tokens." at bounding box center [209, 133] width 52 height 5
click at [254, 150] on span "Delete group" at bounding box center [260, 150] width 25 height 5
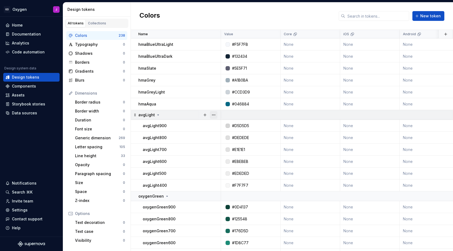
click at [214, 115] on button "button" at bounding box center [214, 115] width 8 height 8
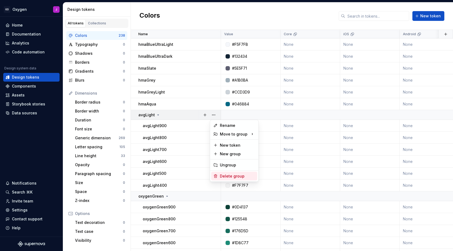
click at [231, 175] on div "Delete group" at bounding box center [237, 175] width 35 height 5
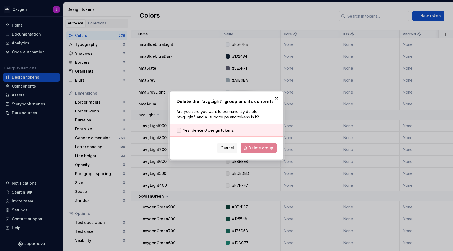
click at [211, 129] on span "Yes, delete 6 design tokens." at bounding box center [208, 129] width 51 height 5
click at [255, 149] on span "Delete group" at bounding box center [260, 147] width 25 height 5
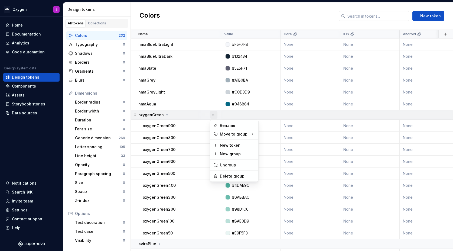
click at [213, 113] on button "button" at bounding box center [214, 115] width 8 height 8
click at [225, 175] on div "Delete group" at bounding box center [237, 175] width 35 height 5
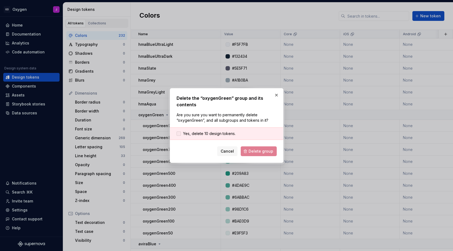
click at [218, 131] on span "Yes, delete 10 design tokens." at bounding box center [209, 133] width 52 height 5
click at [262, 149] on span "Delete group" at bounding box center [260, 150] width 25 height 5
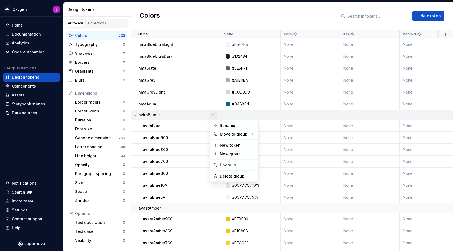
click at [215, 113] on button "button" at bounding box center [214, 115] width 8 height 8
click at [234, 176] on div "Delete group" at bounding box center [237, 175] width 35 height 5
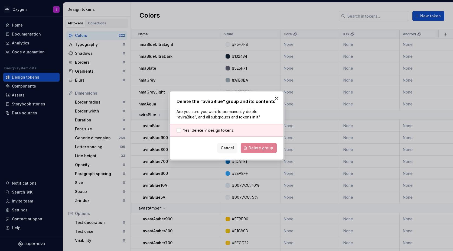
click at [214, 125] on div "Yes, delete 7 design tokens." at bounding box center [226, 130] width 113 height 12
click at [213, 128] on span "Yes, delete 7 design tokens." at bounding box center [208, 129] width 51 height 5
click at [259, 149] on span "Delete group" at bounding box center [260, 147] width 25 height 5
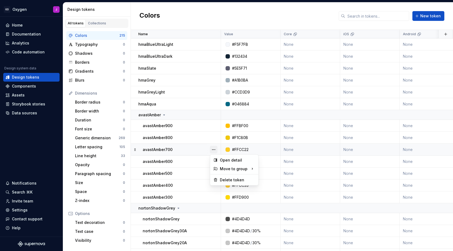
click at [214, 149] on button "button" at bounding box center [214, 150] width 8 height 8
click at [212, 115] on html "GD Oxygen J Home Documentation Analytics Code automation Design system data Des…" at bounding box center [226, 125] width 453 height 251
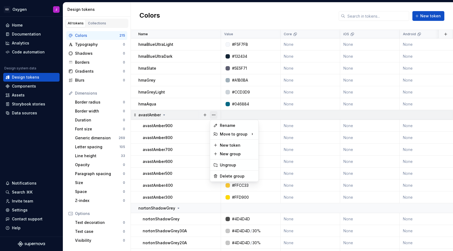
click at [213, 115] on button "button" at bounding box center [214, 115] width 8 height 8
click at [232, 173] on div "Delete group" at bounding box center [234, 176] width 46 height 9
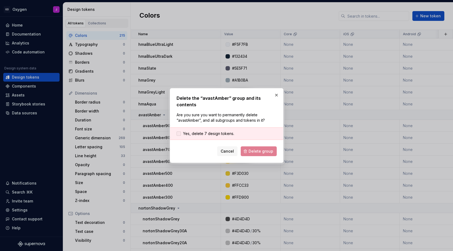
click at [227, 131] on span "Yes, delete 7 design tokens." at bounding box center [208, 133] width 51 height 5
click at [261, 154] on button "Delete group" at bounding box center [259, 151] width 36 height 10
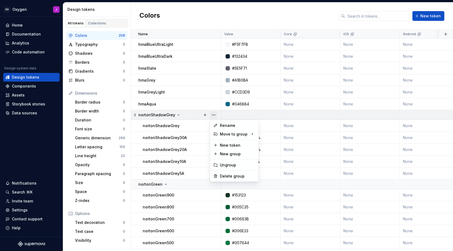
click at [214, 114] on button "button" at bounding box center [214, 115] width 8 height 8
click at [231, 175] on div "Delete group" at bounding box center [237, 175] width 35 height 5
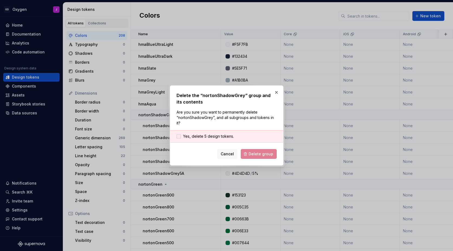
click at [218, 134] on span "Yes, delete 5 design tokens." at bounding box center [208, 135] width 51 height 5
click at [254, 153] on span "Delete group" at bounding box center [260, 153] width 25 height 5
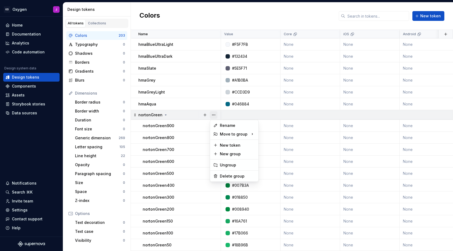
click at [213, 114] on button "button" at bounding box center [214, 115] width 8 height 8
click at [231, 174] on div "Delete group" at bounding box center [237, 175] width 35 height 5
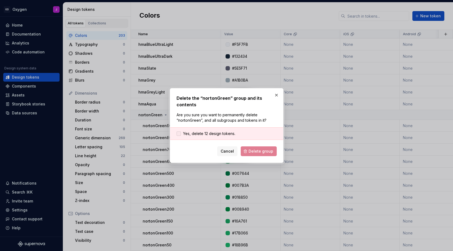
click at [227, 132] on span "Yes, delete 12 design tokens." at bounding box center [209, 133] width 52 height 5
click at [256, 150] on span "Delete group" at bounding box center [260, 150] width 25 height 5
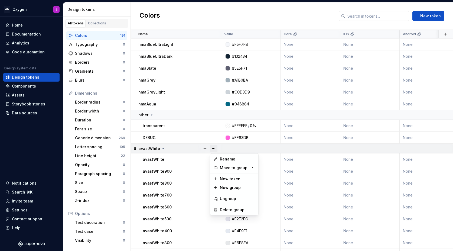
click at [213, 148] on button "button" at bounding box center [214, 148] width 8 height 8
click at [225, 208] on div "Delete group" at bounding box center [237, 209] width 35 height 5
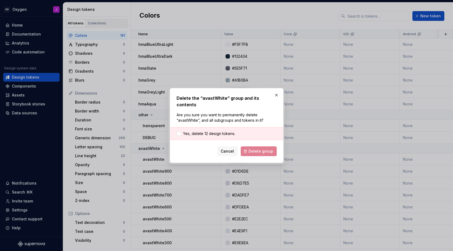
click at [216, 127] on div "Yes, delete 12 design tokens." at bounding box center [226, 133] width 113 height 12
click at [212, 131] on span "Yes, delete 12 design tokens." at bounding box center [209, 133] width 52 height 5
click at [252, 143] on form "Yes, delete 12 design tokens. Cancel Delete group" at bounding box center [226, 141] width 100 height 29
click at [252, 148] on span "Delete group" at bounding box center [260, 150] width 25 height 5
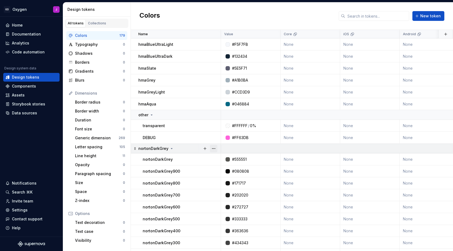
click at [216, 147] on button "button" at bounding box center [214, 148] width 8 height 8
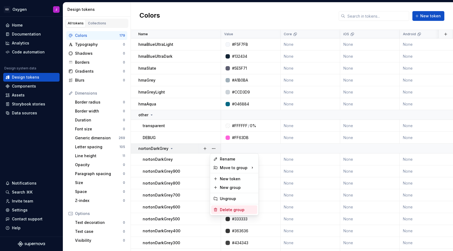
click at [236, 208] on div "Delete group" at bounding box center [237, 209] width 35 height 5
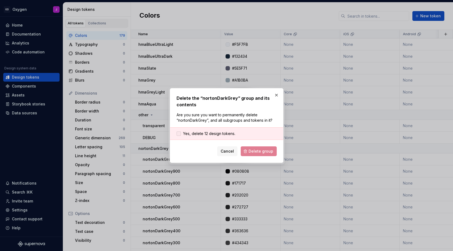
click at [213, 133] on span "Yes, delete 12 design tokens." at bounding box center [209, 133] width 52 height 5
click at [262, 158] on div "Delete the “nortonDarkGrey” group and its contents Are you sure you want to per…" at bounding box center [227, 125] width 114 height 75
click at [262, 152] on span "Delete group" at bounding box center [260, 150] width 25 height 5
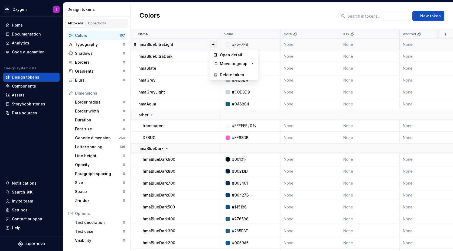
click at [214, 45] on button "button" at bounding box center [214, 45] width 8 height 8
click at [230, 73] on div "Delete token" at bounding box center [237, 74] width 35 height 5
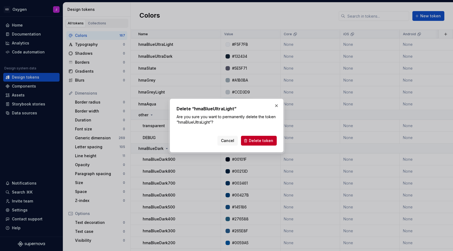
click at [255, 135] on div "Cancel Delete token" at bounding box center [226, 139] width 100 height 12
click at [255, 140] on span "Delete token" at bounding box center [261, 140] width 24 height 5
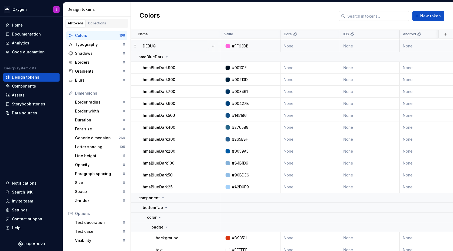
scroll to position [73, 0]
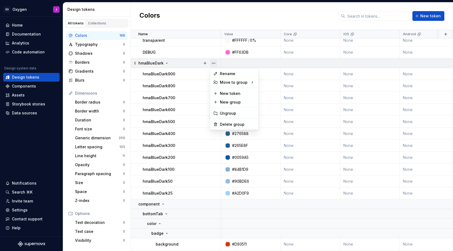
click at [214, 63] on button "button" at bounding box center [214, 63] width 8 height 8
click at [235, 123] on div "Delete group" at bounding box center [237, 123] width 35 height 5
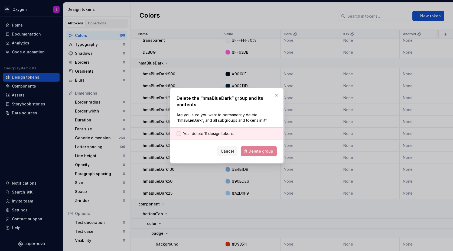
click at [226, 132] on span "Yes, delete 11 design tokens." at bounding box center [208, 133] width 51 height 5
click at [261, 153] on span "Delete group" at bounding box center [260, 150] width 25 height 5
